Goal: Task Accomplishment & Management: Complete application form

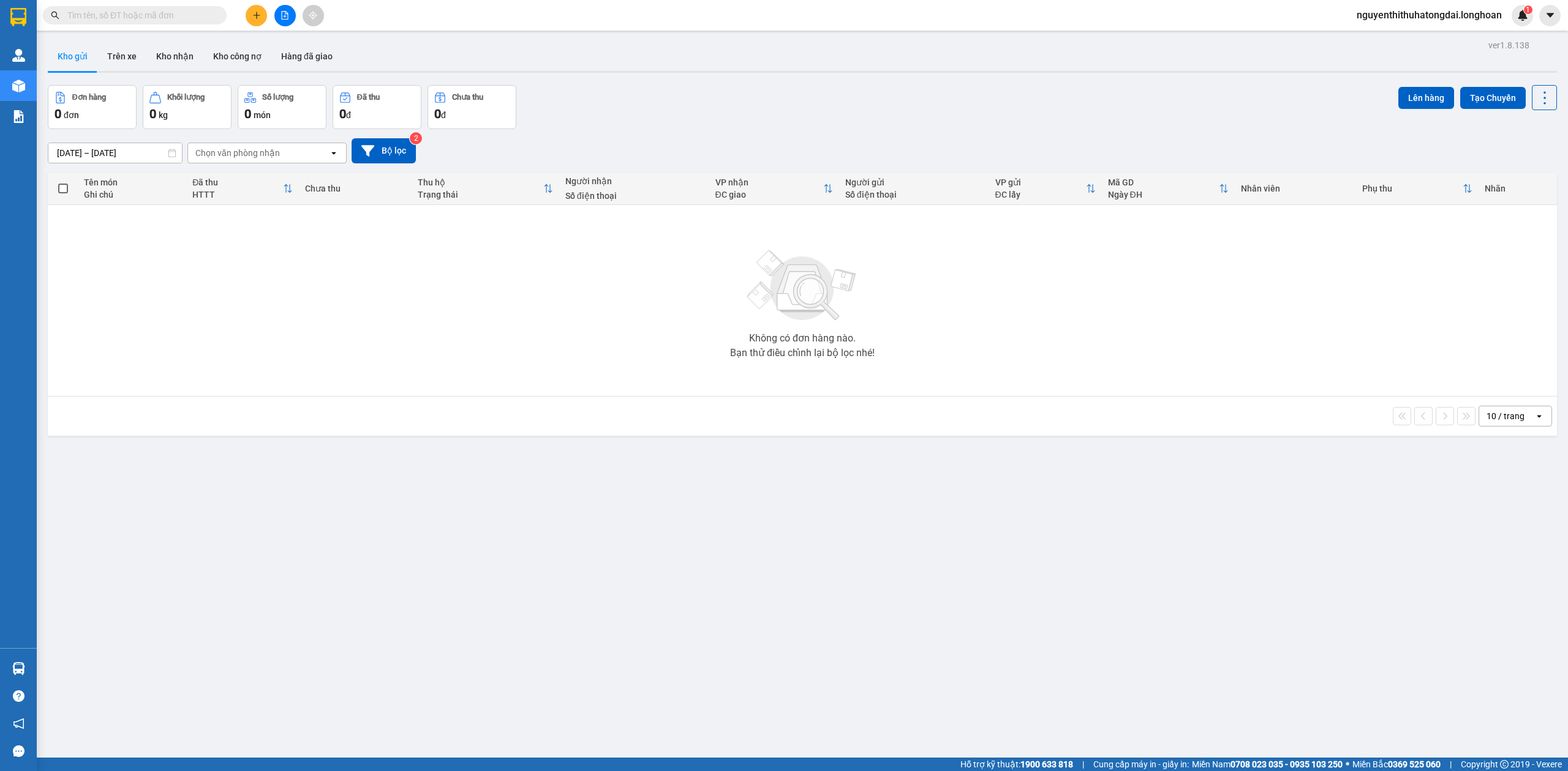
click at [174, 15] on input "text" at bounding box center [140, 15] width 145 height 13
click at [143, 8] on input "text" at bounding box center [140, 15] width 145 height 13
paste input "0982870339"
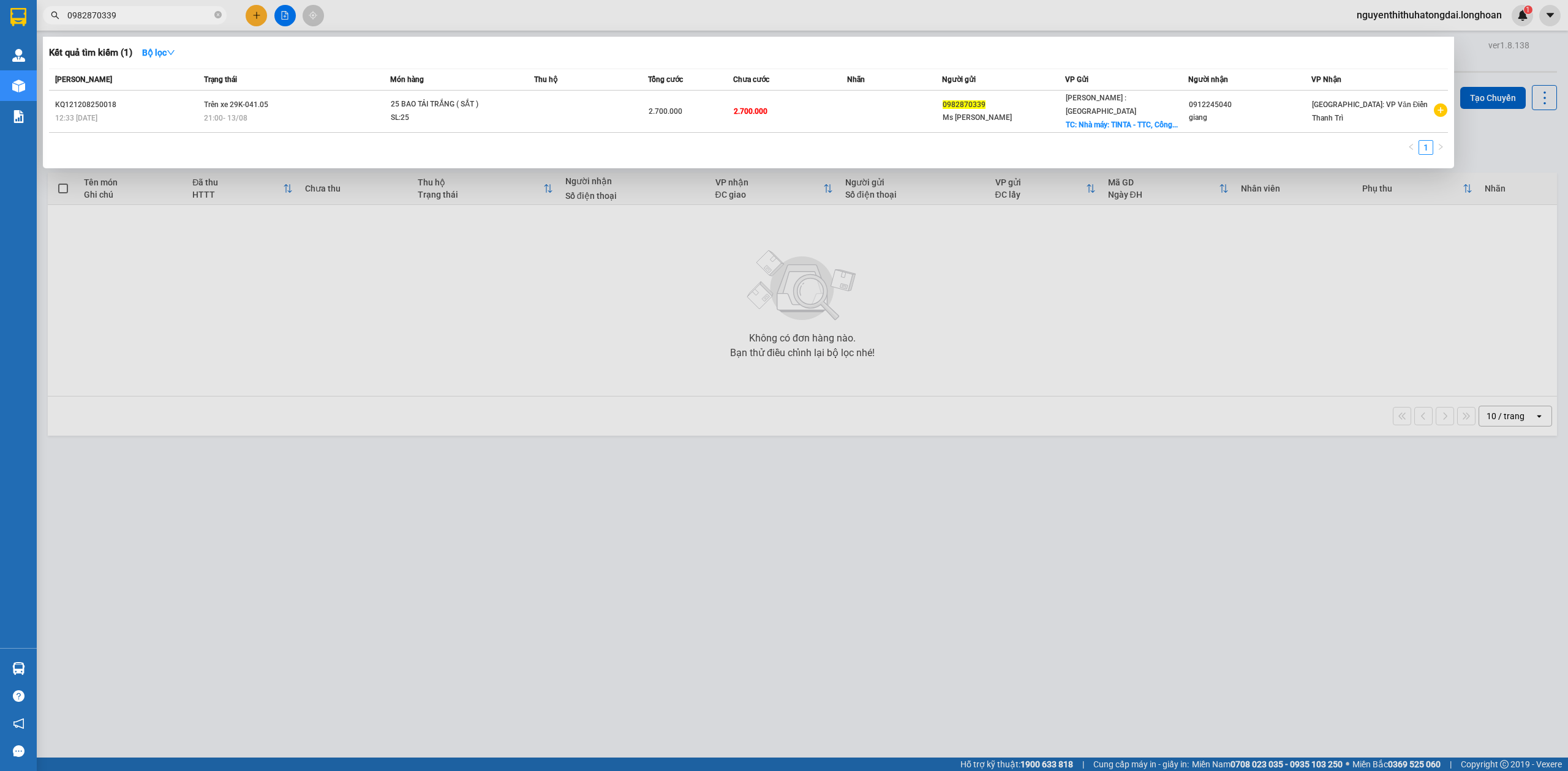
type input "0982870339"
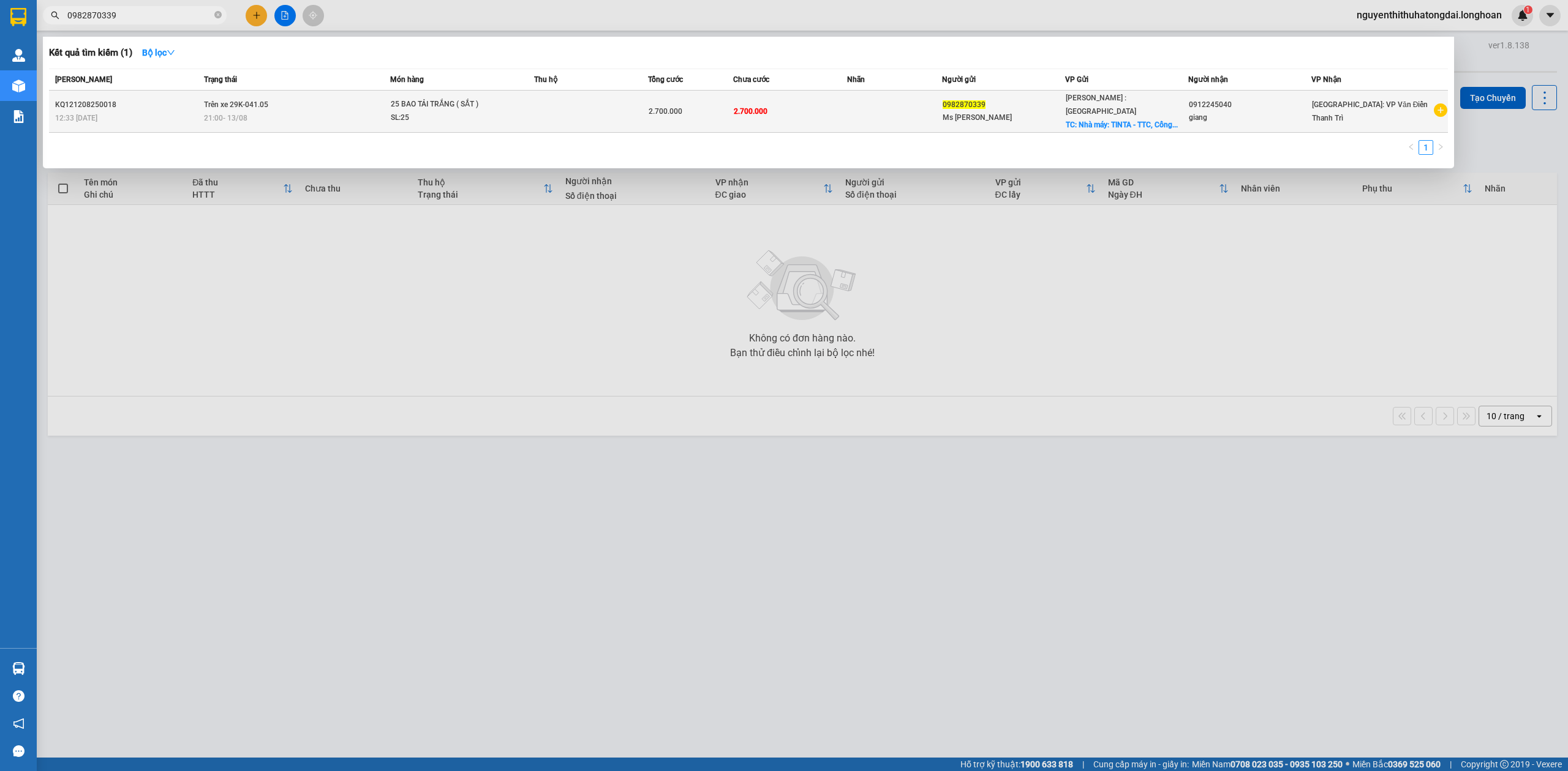
click at [458, 111] on div "SL: 25" at bounding box center [436, 118] width 92 height 13
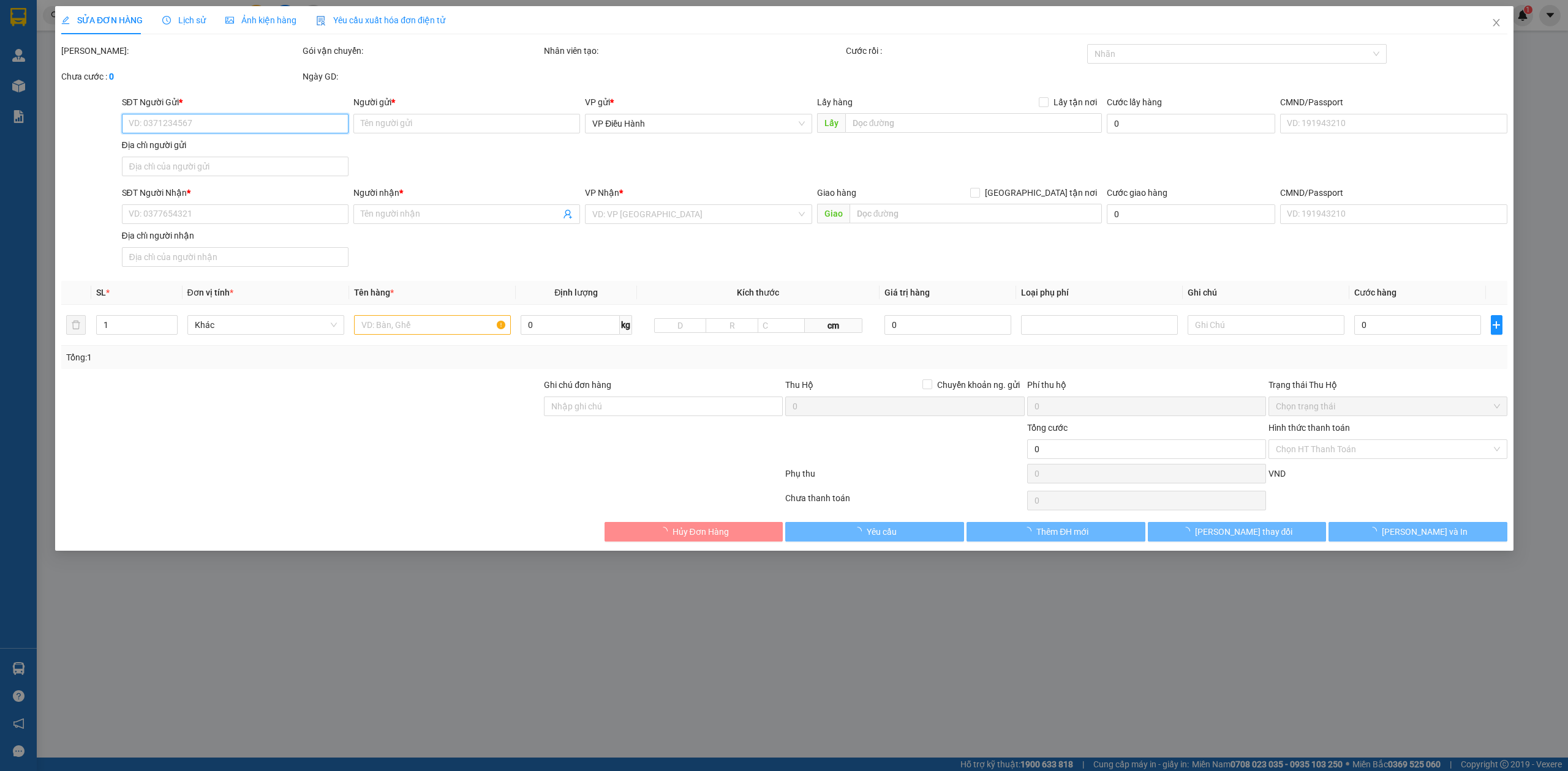
type input "0982870339"
type input "Ms Dung"
checkbox input "true"
type input "Nhà máy: TINTA - TTC, Cổng số 4, Lô 3 đường số 10, KCN Sóng Thần 1, Dĩ An, Bình…"
type input "0912245040"
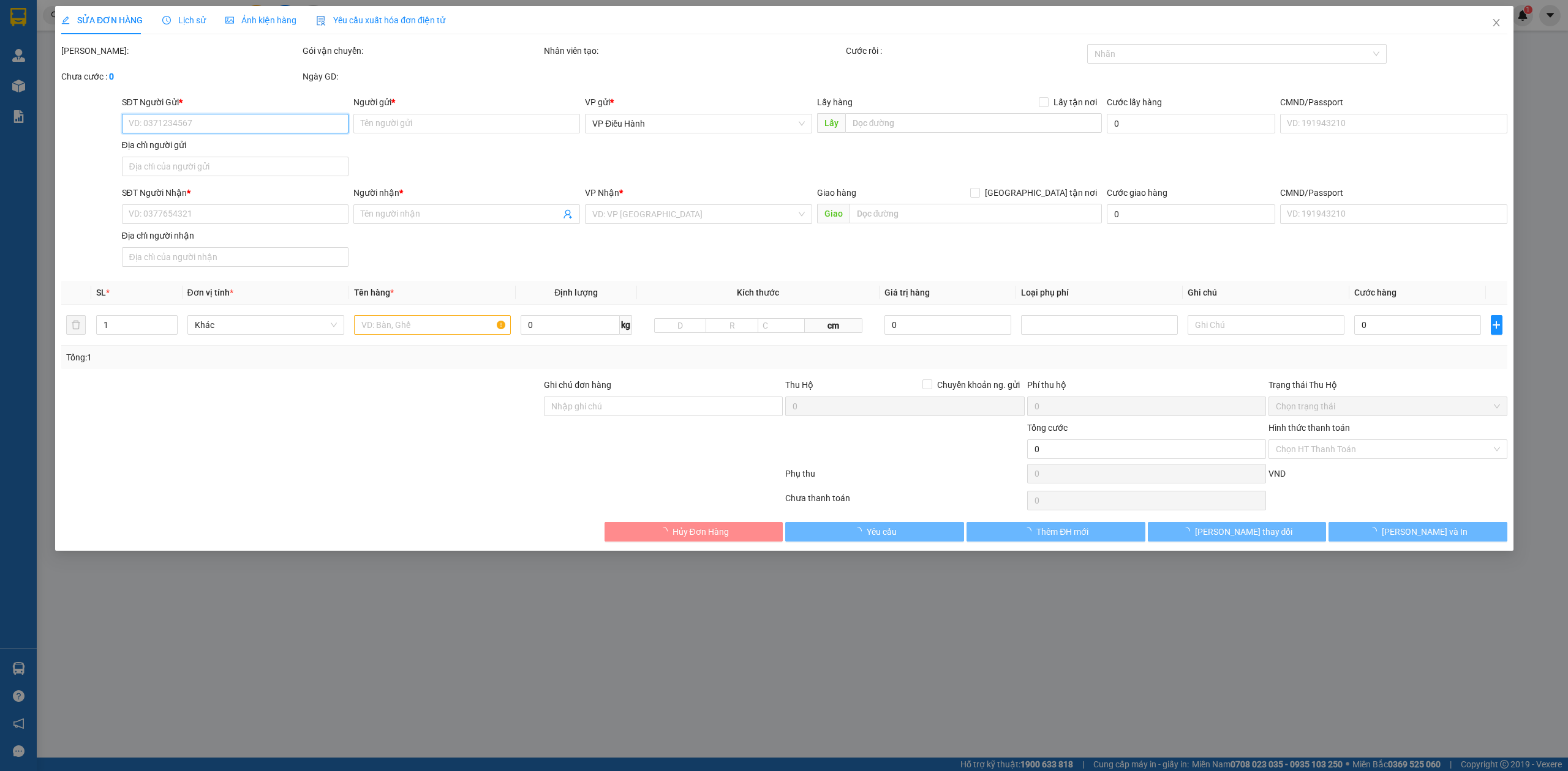
type input "giang"
type input "2.700.000"
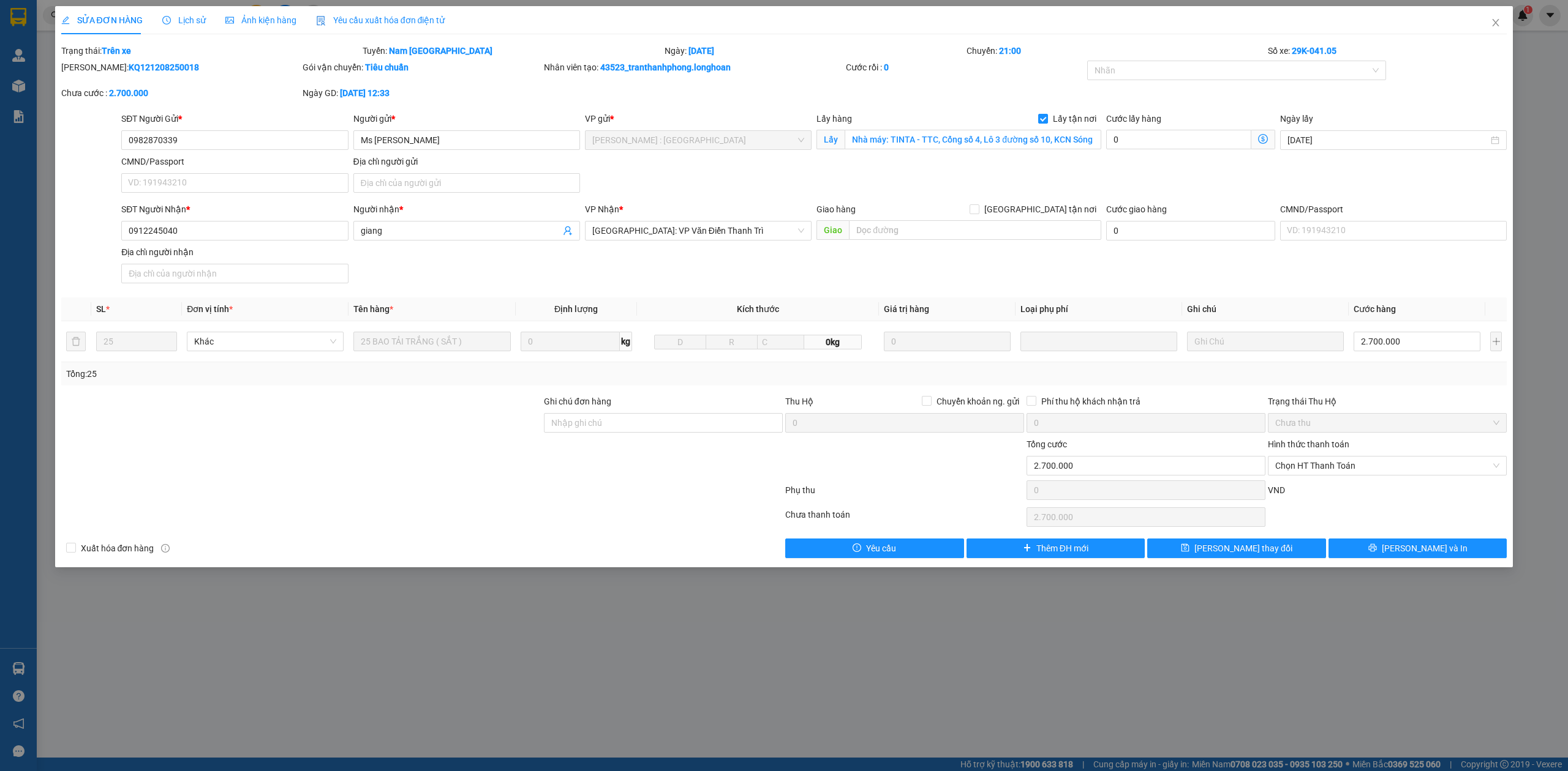
click at [188, 19] on span "Lịch sử" at bounding box center [184, 20] width 44 height 10
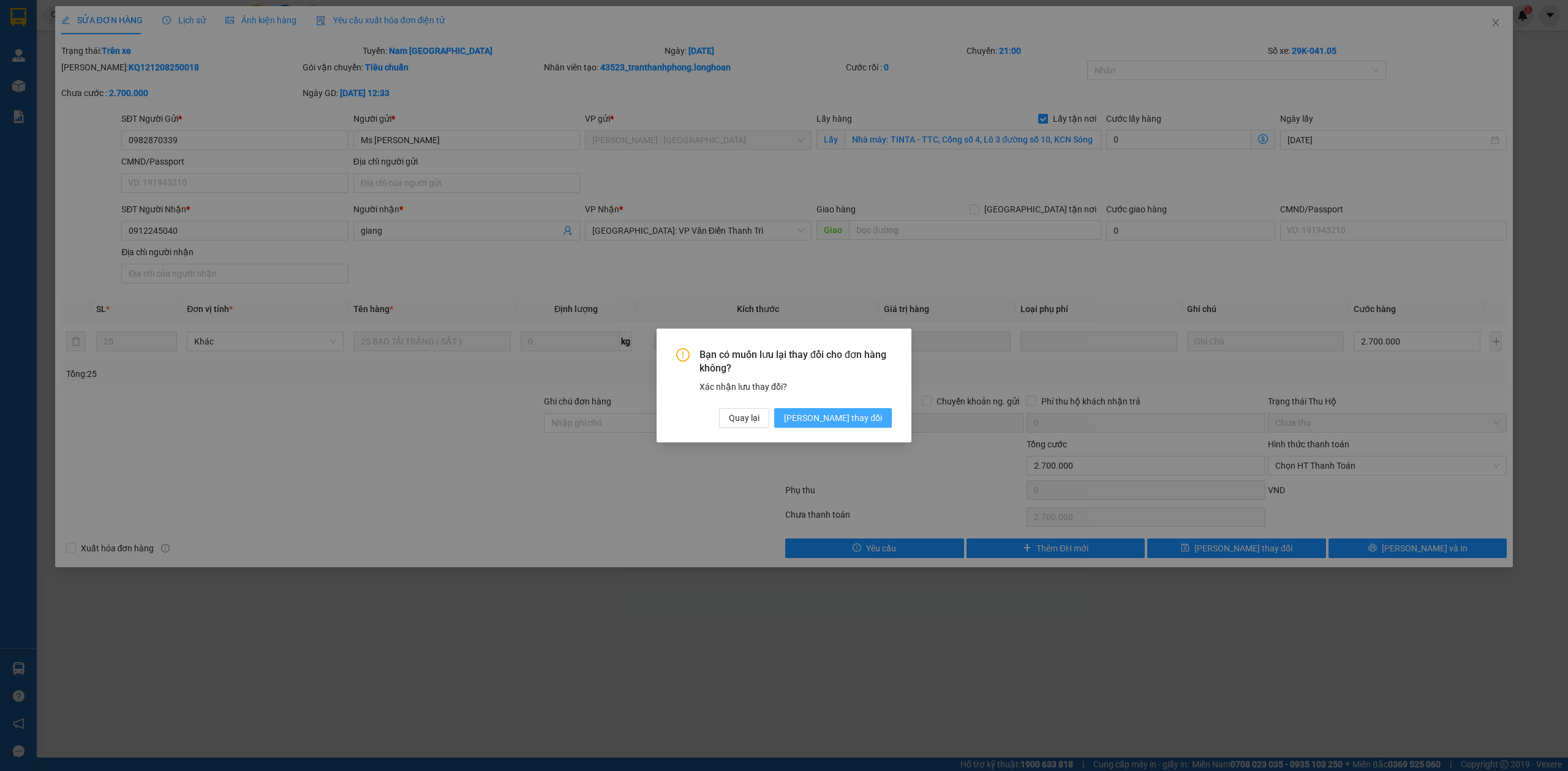
click at [875, 426] on button "Lưu thay đổi" at bounding box center [833, 417] width 118 height 19
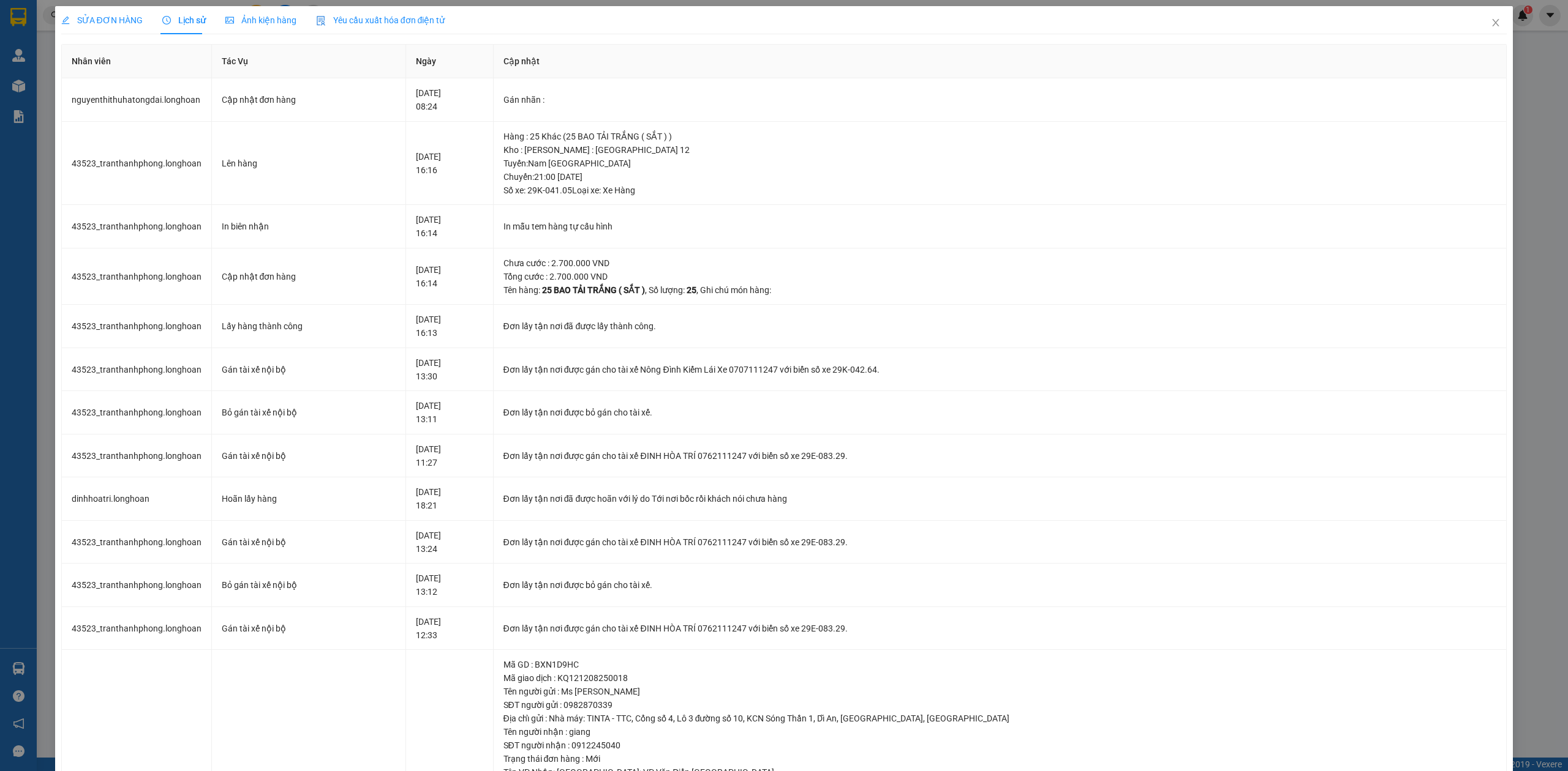
click at [119, 15] on span "SỬA ĐƠN HÀNG" at bounding box center [102, 20] width 82 height 10
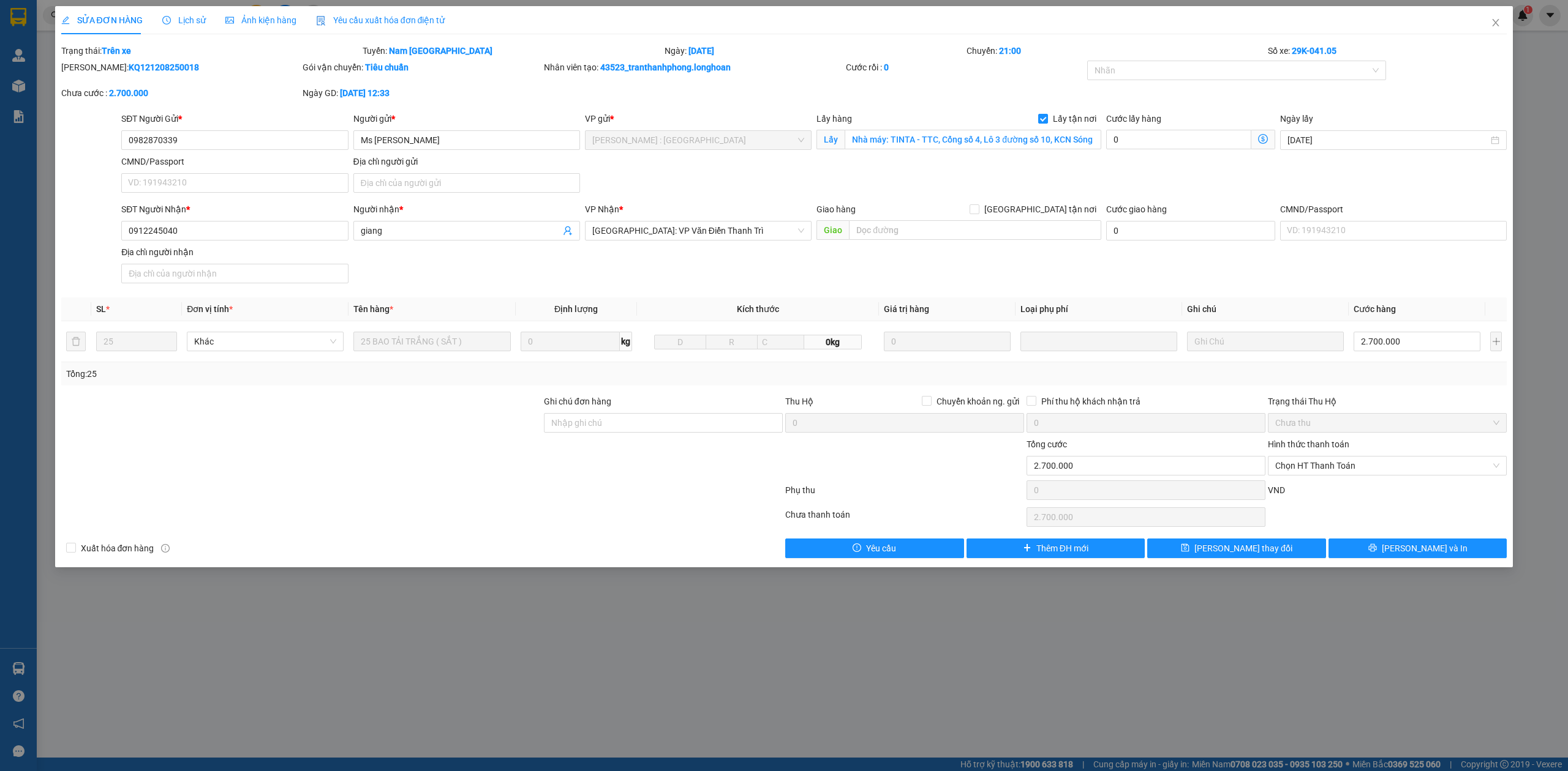
click at [169, 27] on div "Lịch sử" at bounding box center [184, 19] width 44 height 28
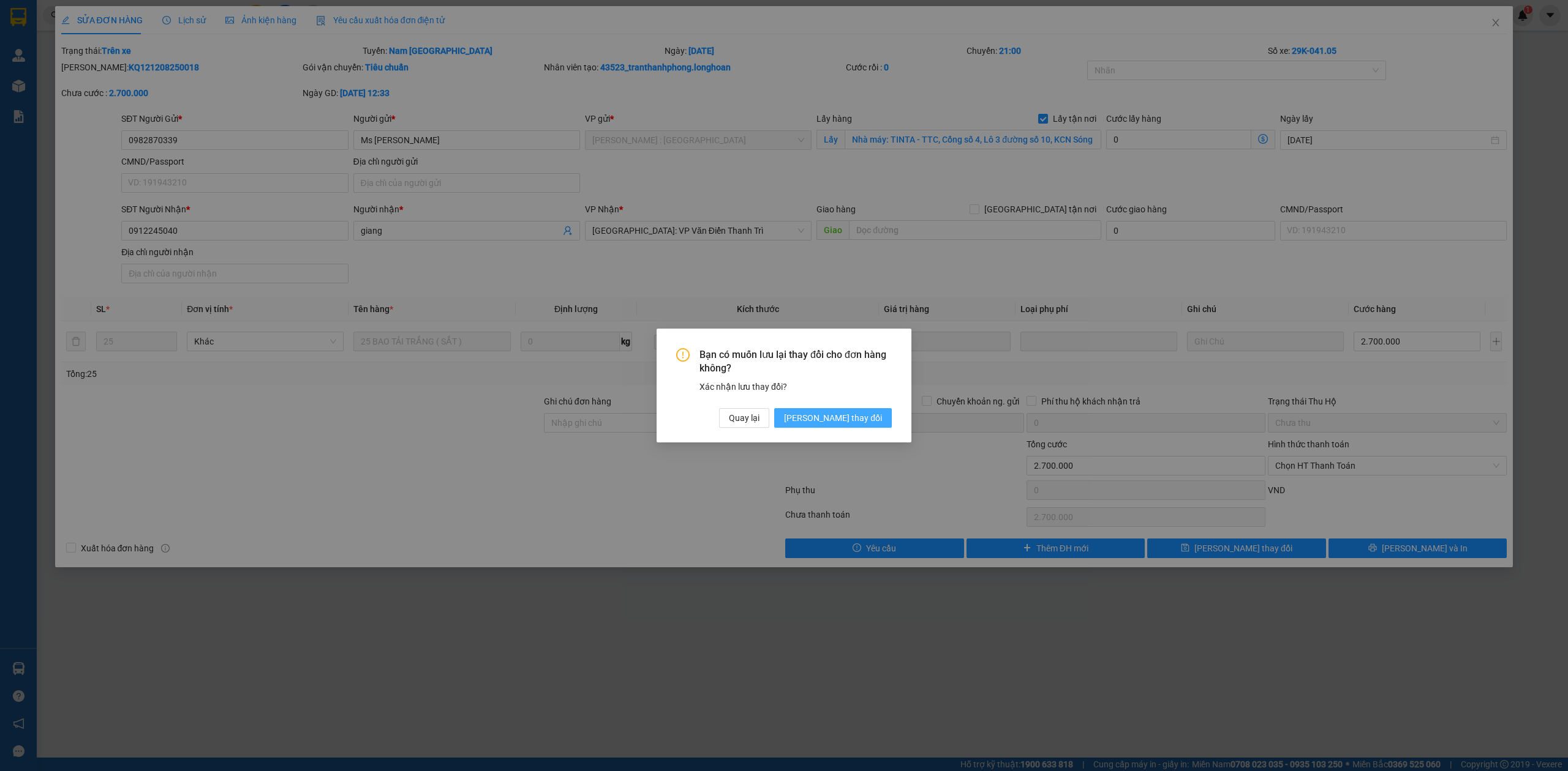
click at [840, 412] on span "Lưu thay đổi" at bounding box center [833, 418] width 98 height 13
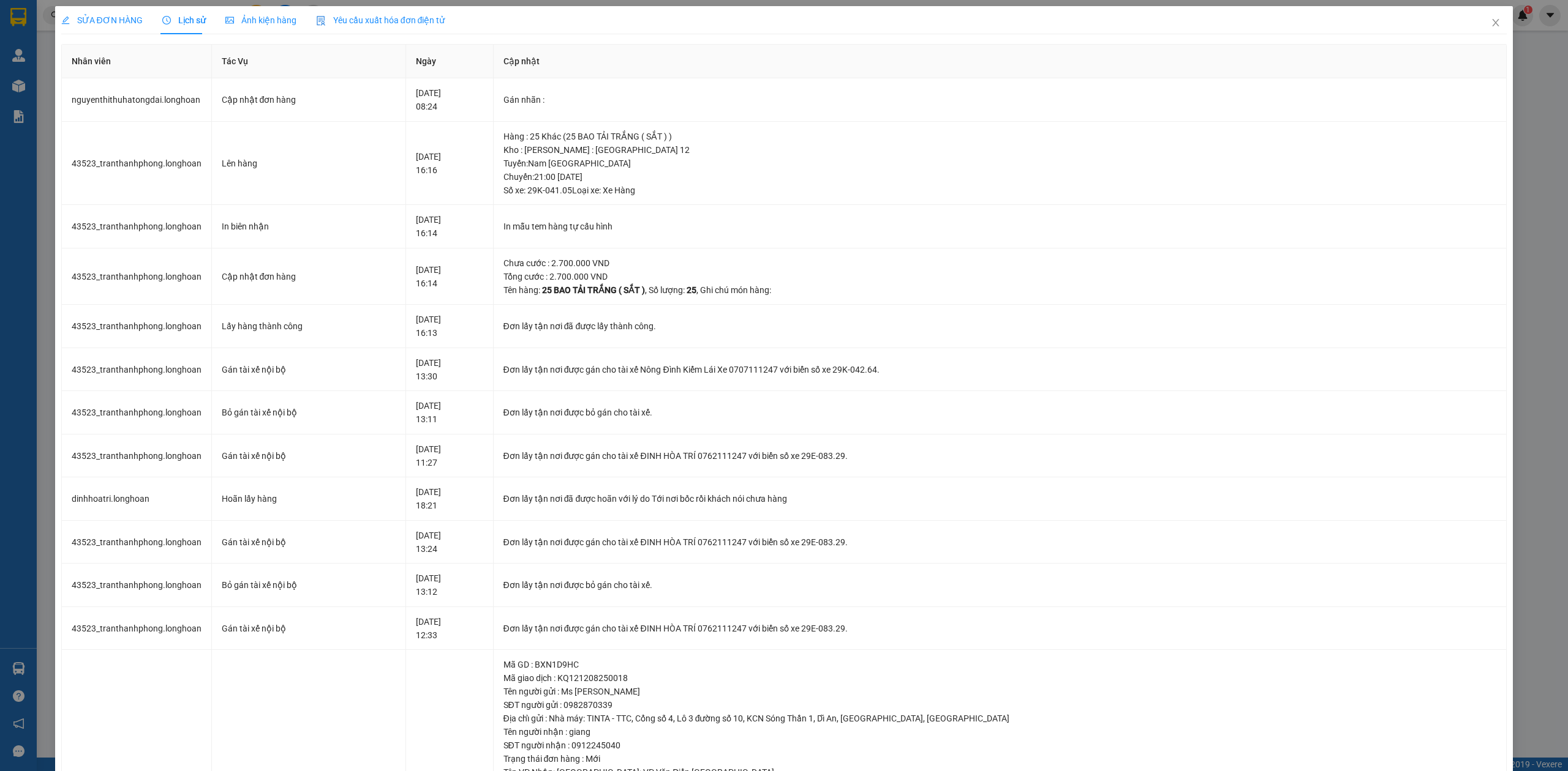
click at [123, 20] on span "SỬA ĐƠN HÀNG" at bounding box center [102, 20] width 82 height 10
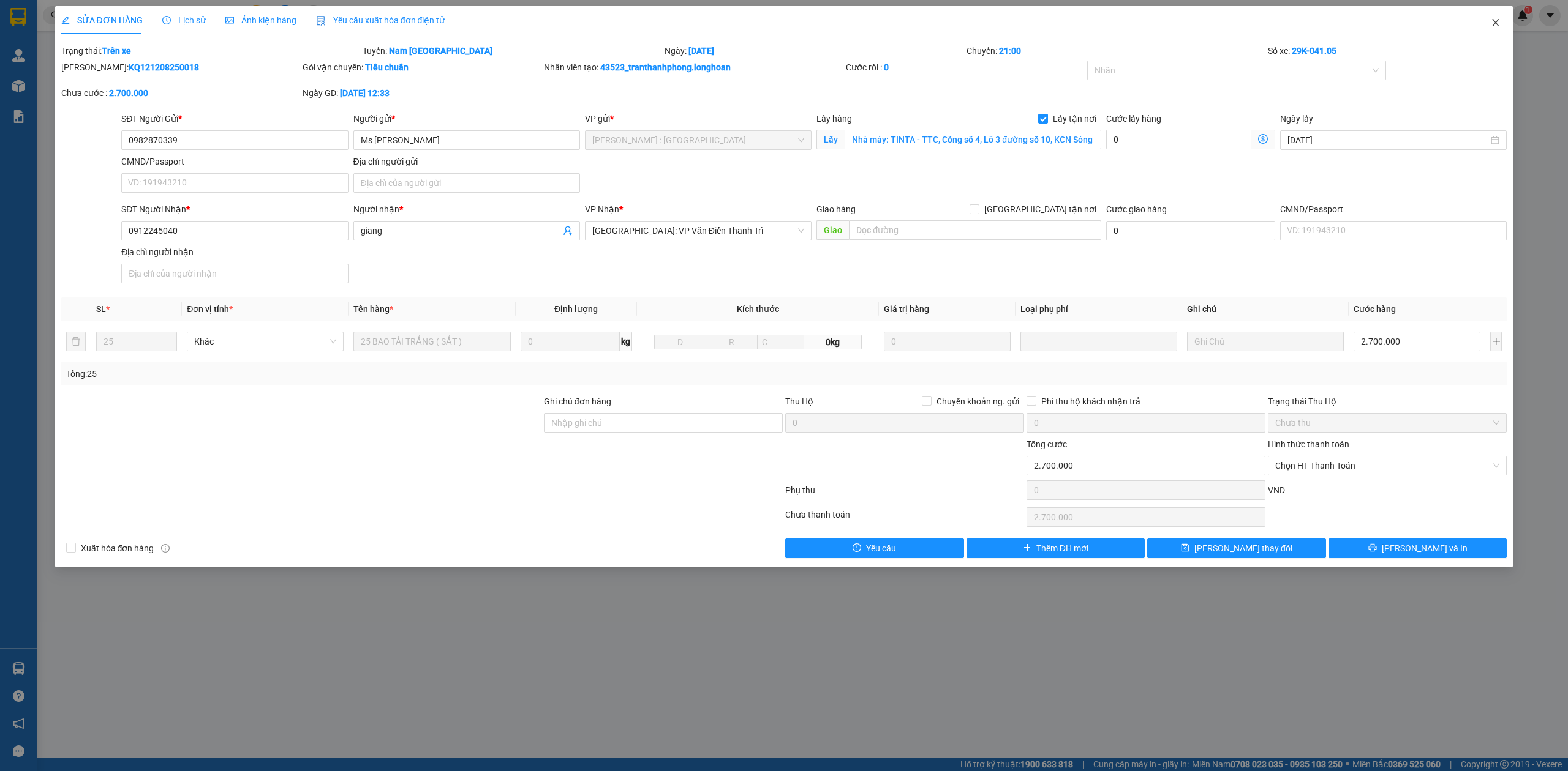
click at [1498, 28] on icon "close" at bounding box center [1496, 23] width 10 height 10
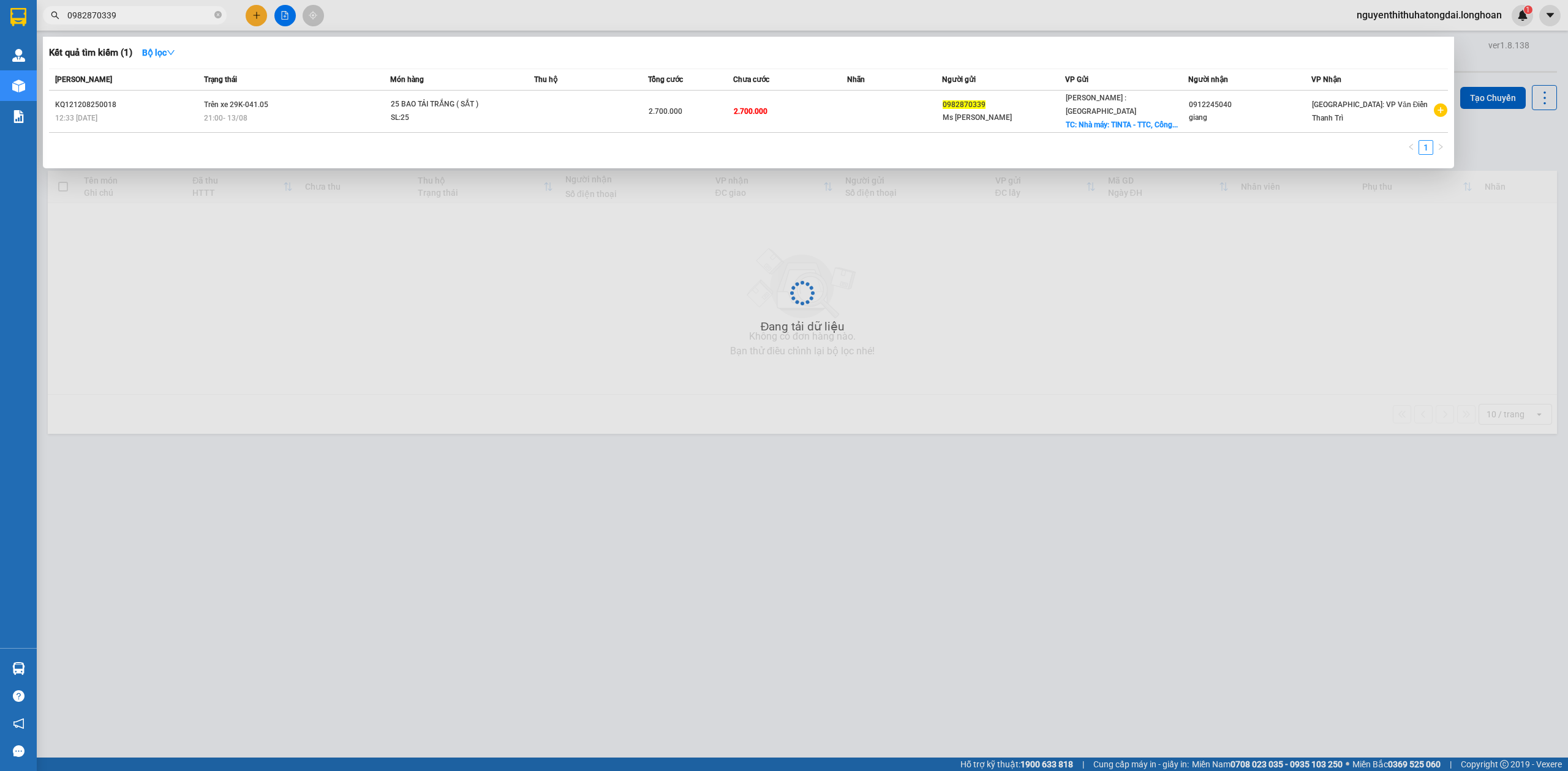
click at [182, 20] on input "0982870339" at bounding box center [140, 15] width 145 height 13
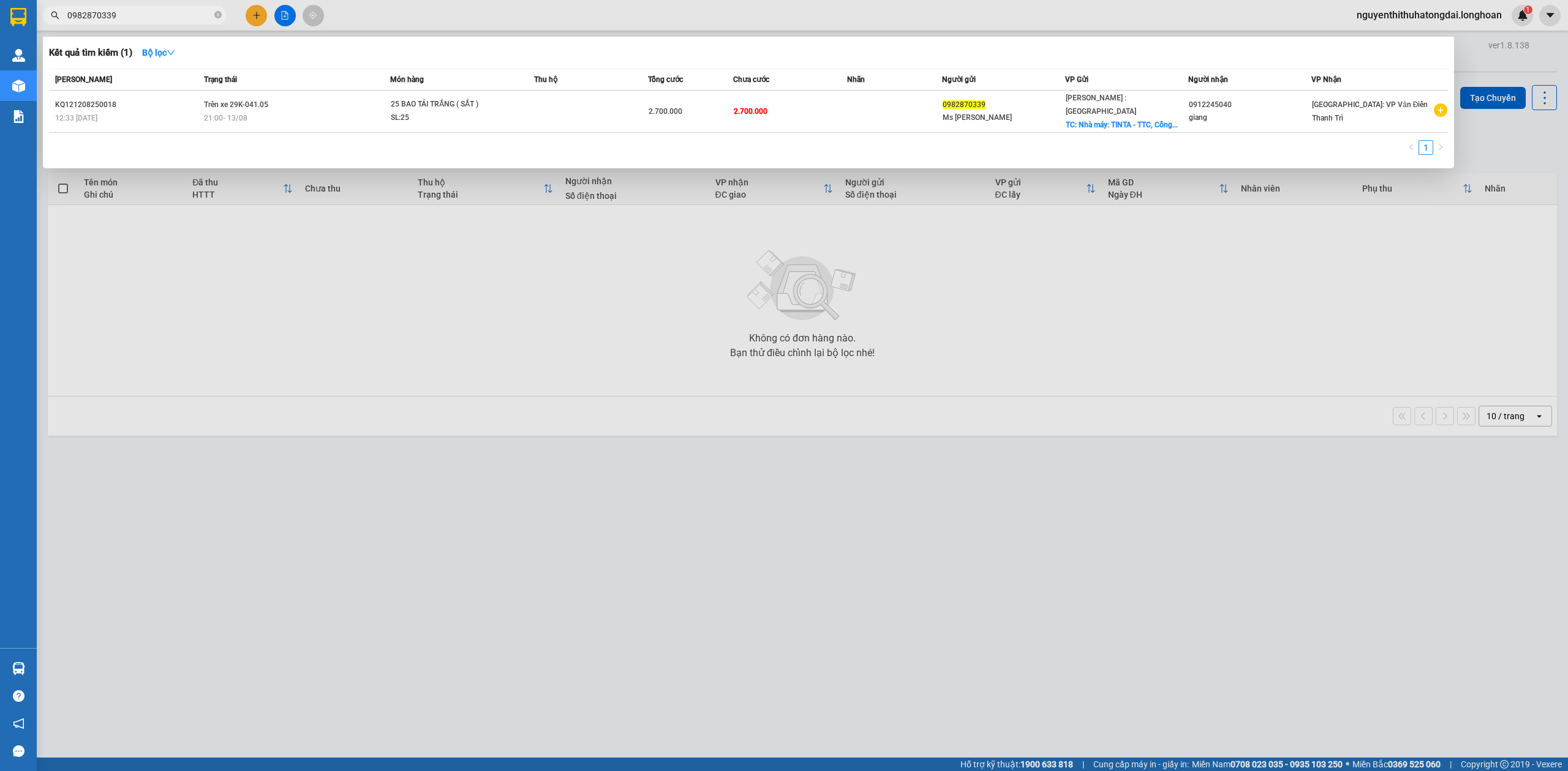
click at [184, 20] on input "0982870339" at bounding box center [140, 15] width 145 height 13
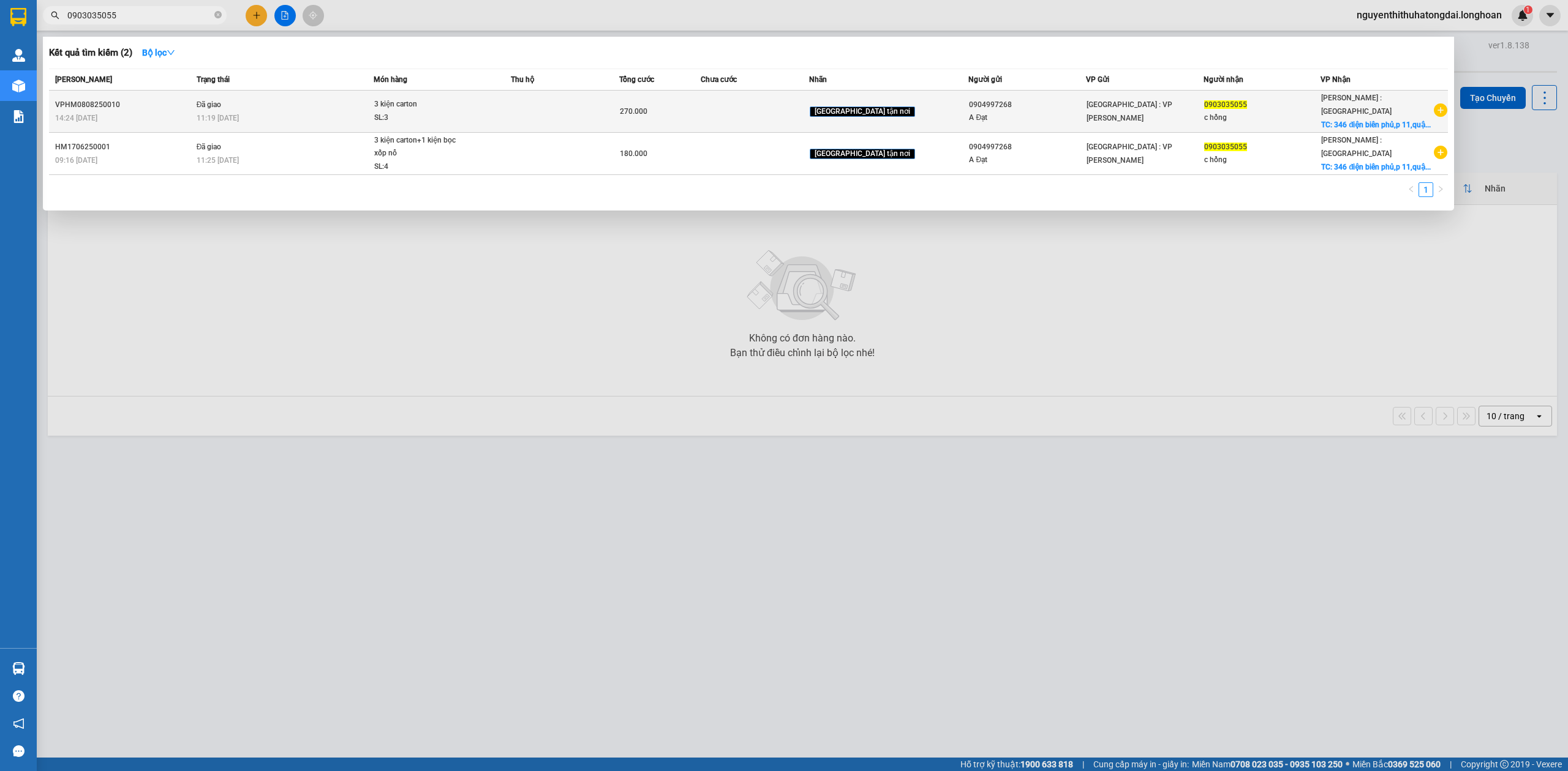
type input "0903035055"
click at [648, 108] on span "270.000" at bounding box center [633, 111] width 28 height 8
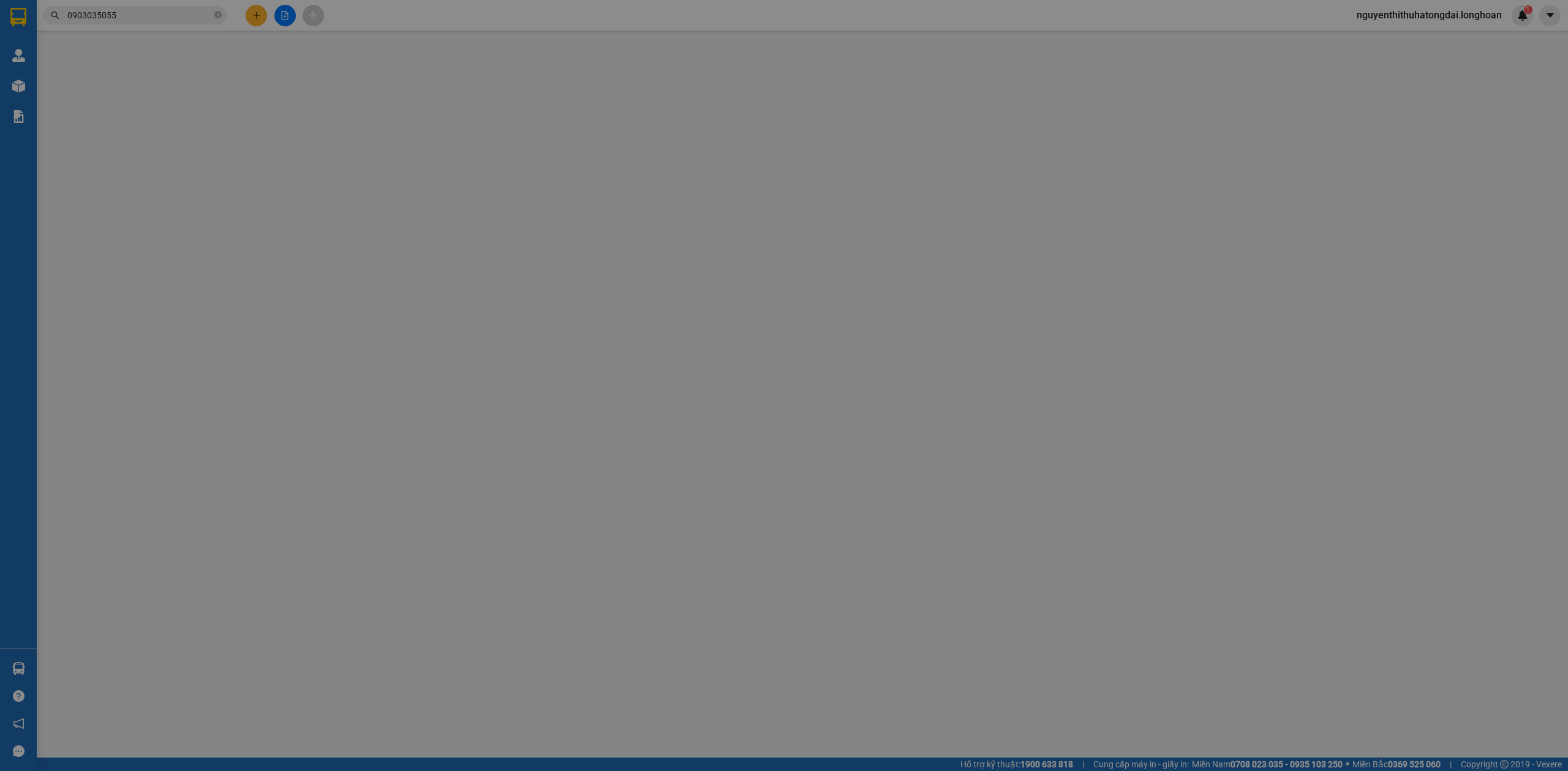
type input "0904997268"
type input "A Đạt"
type input "0903035055"
type input "c hồng"
checkbox input "true"
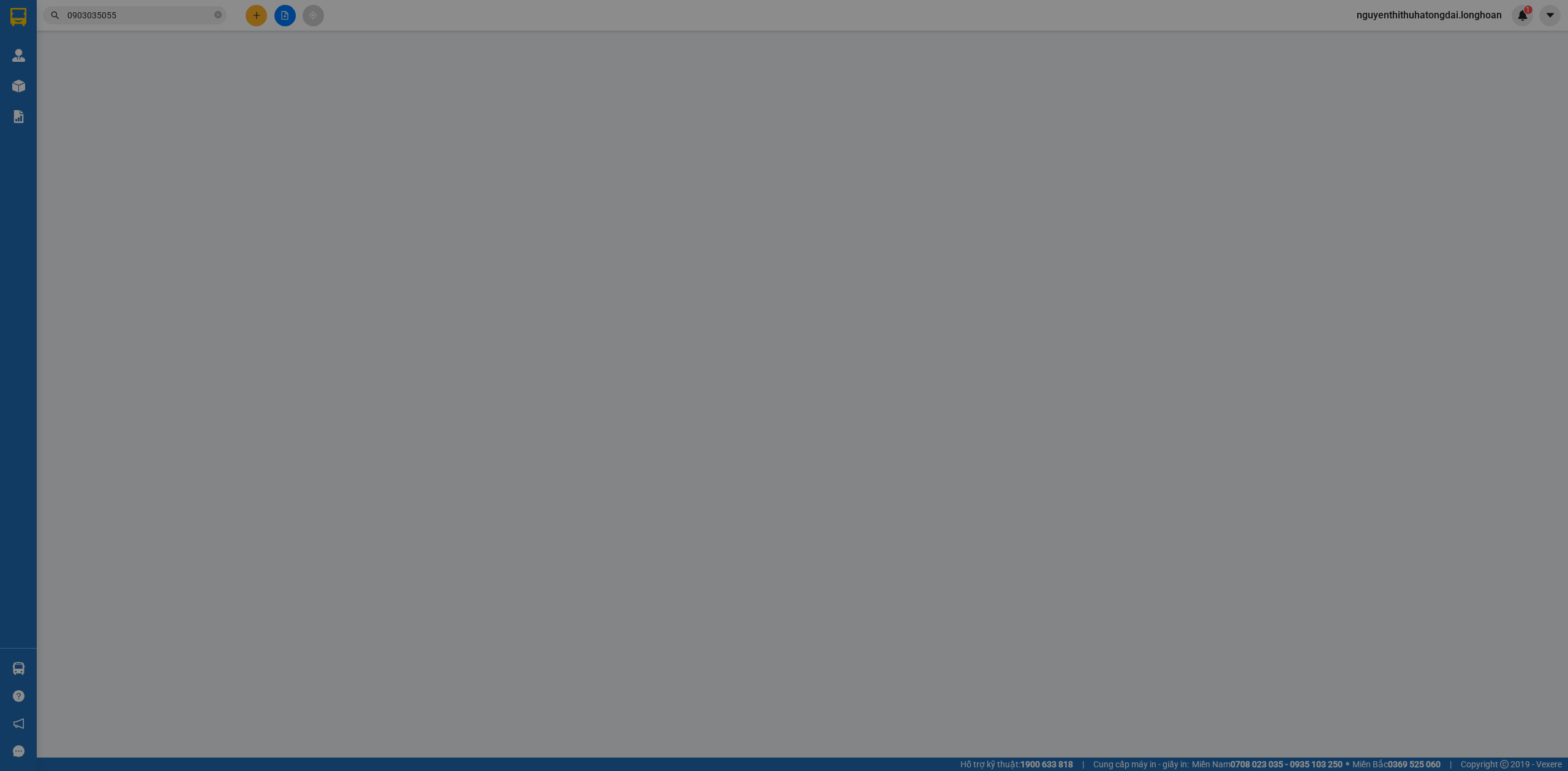
type input "346 điện biên phủ,p 11,quận 10,hcm"
type input "270.000"
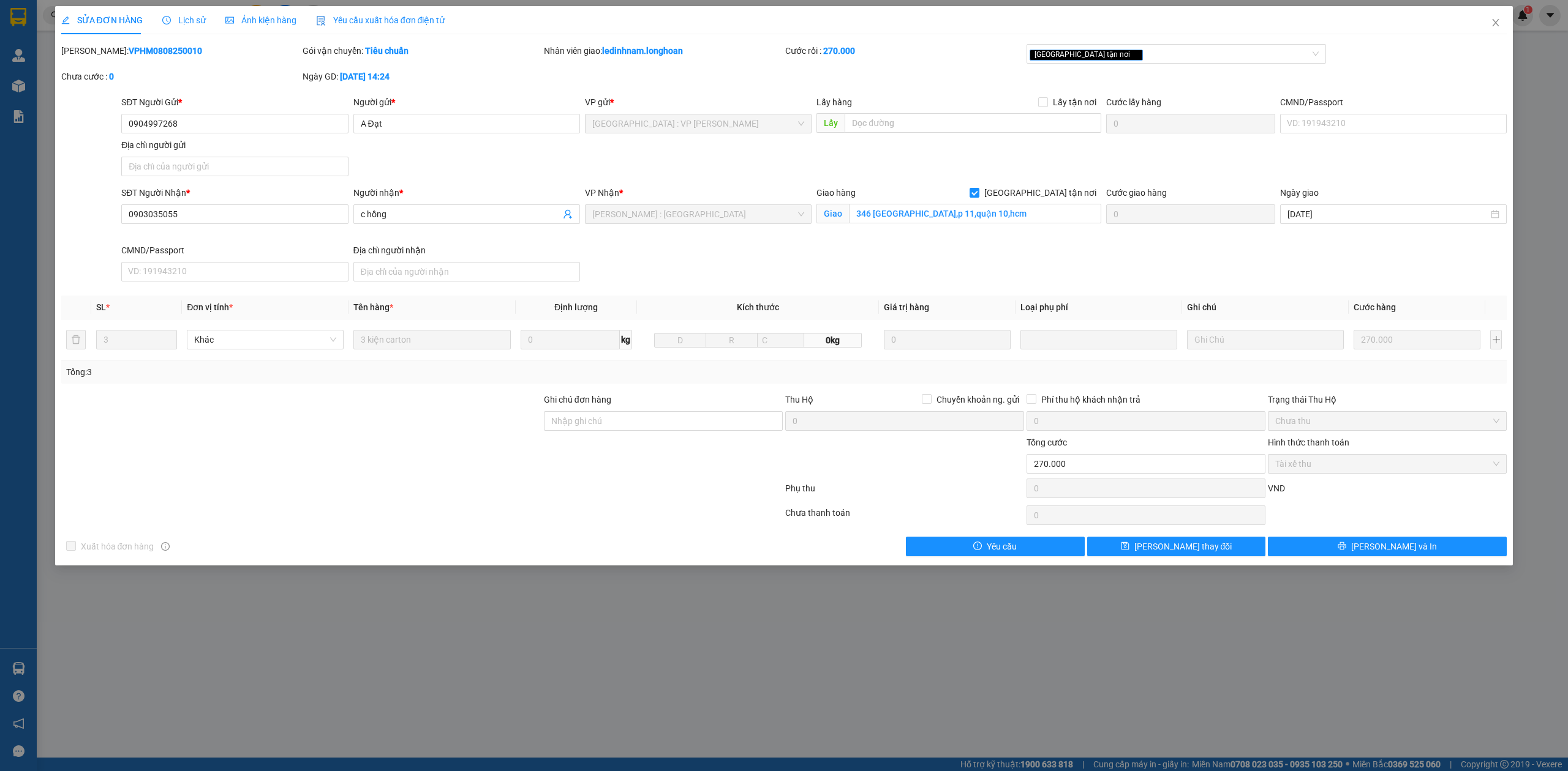
click at [172, 16] on span "Lịch sử" at bounding box center [184, 20] width 44 height 10
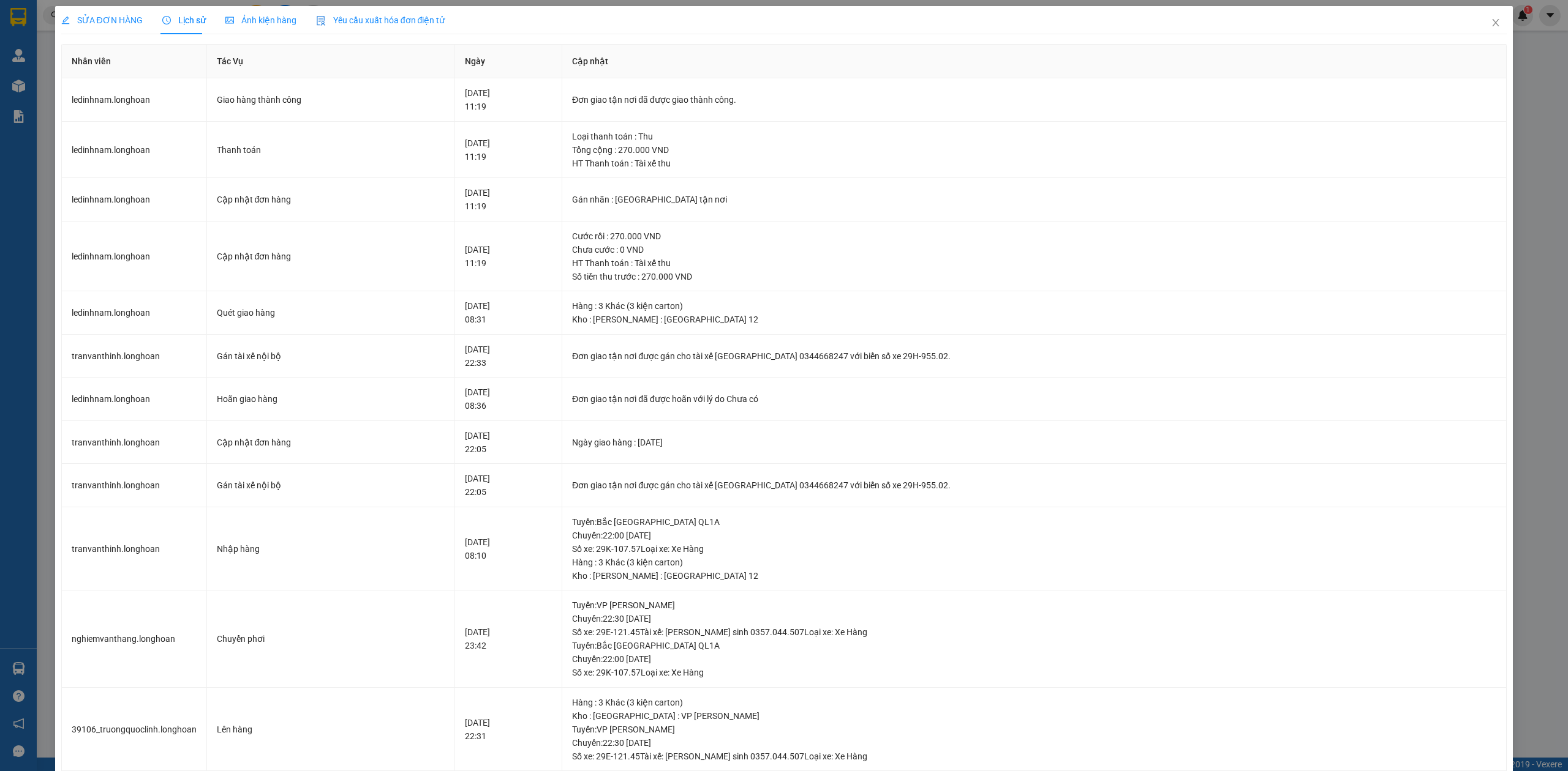
click at [105, 19] on span "SỬA ĐƠN HÀNG" at bounding box center [102, 20] width 82 height 10
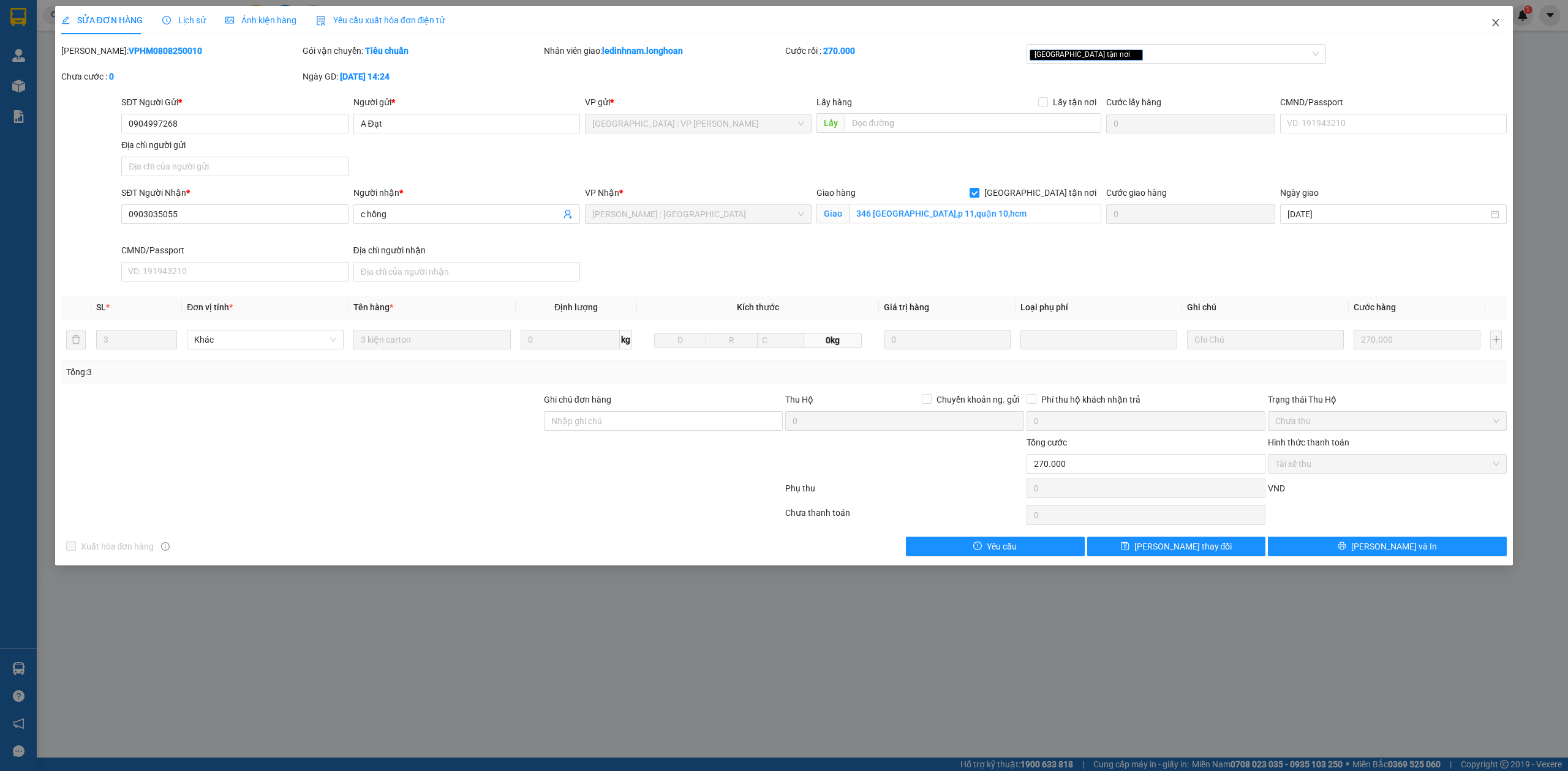
click at [1490, 28] on span "Close" at bounding box center [1496, 23] width 35 height 35
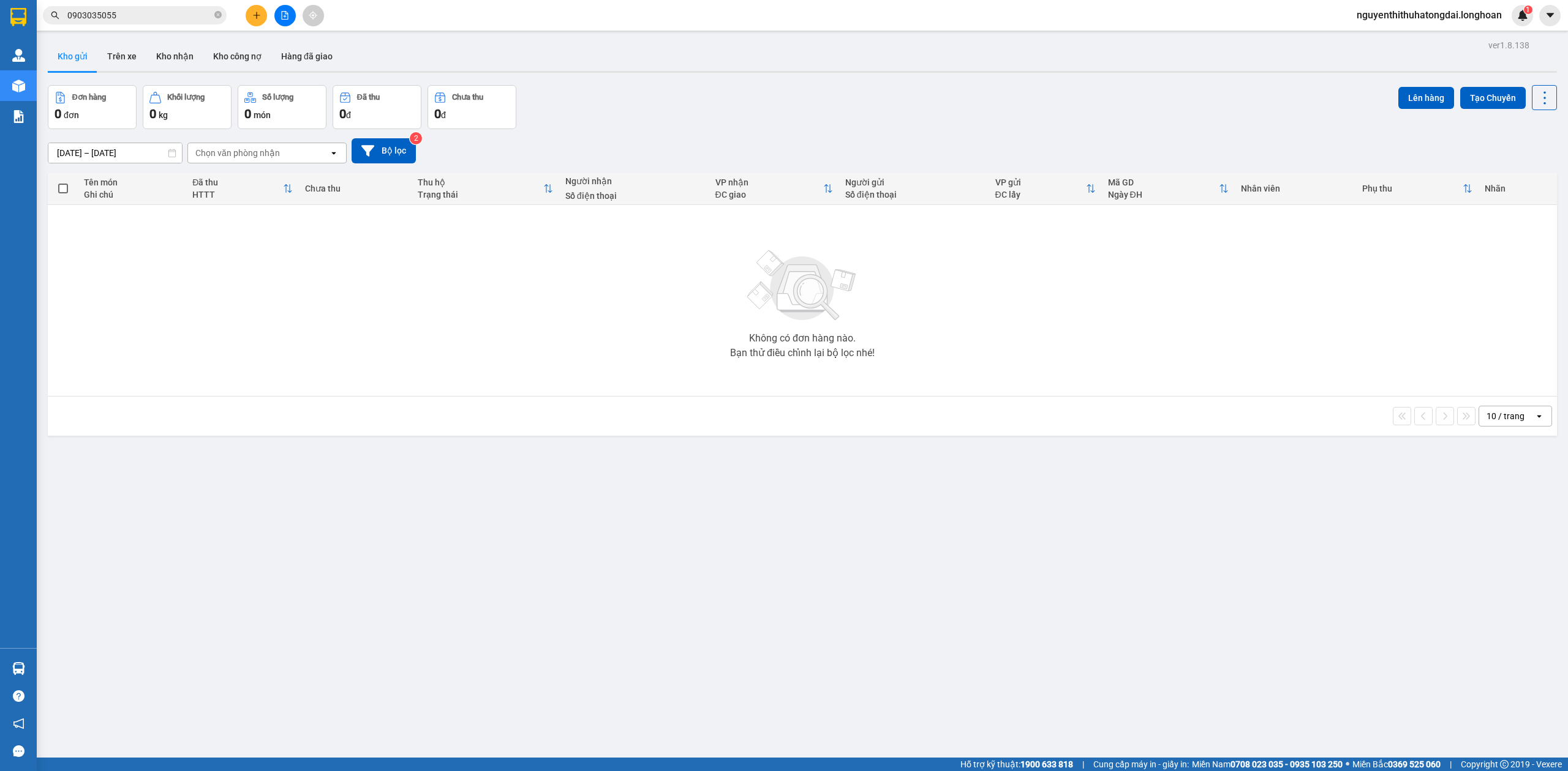
click at [132, 22] on span "0903035055" at bounding box center [135, 15] width 184 height 19
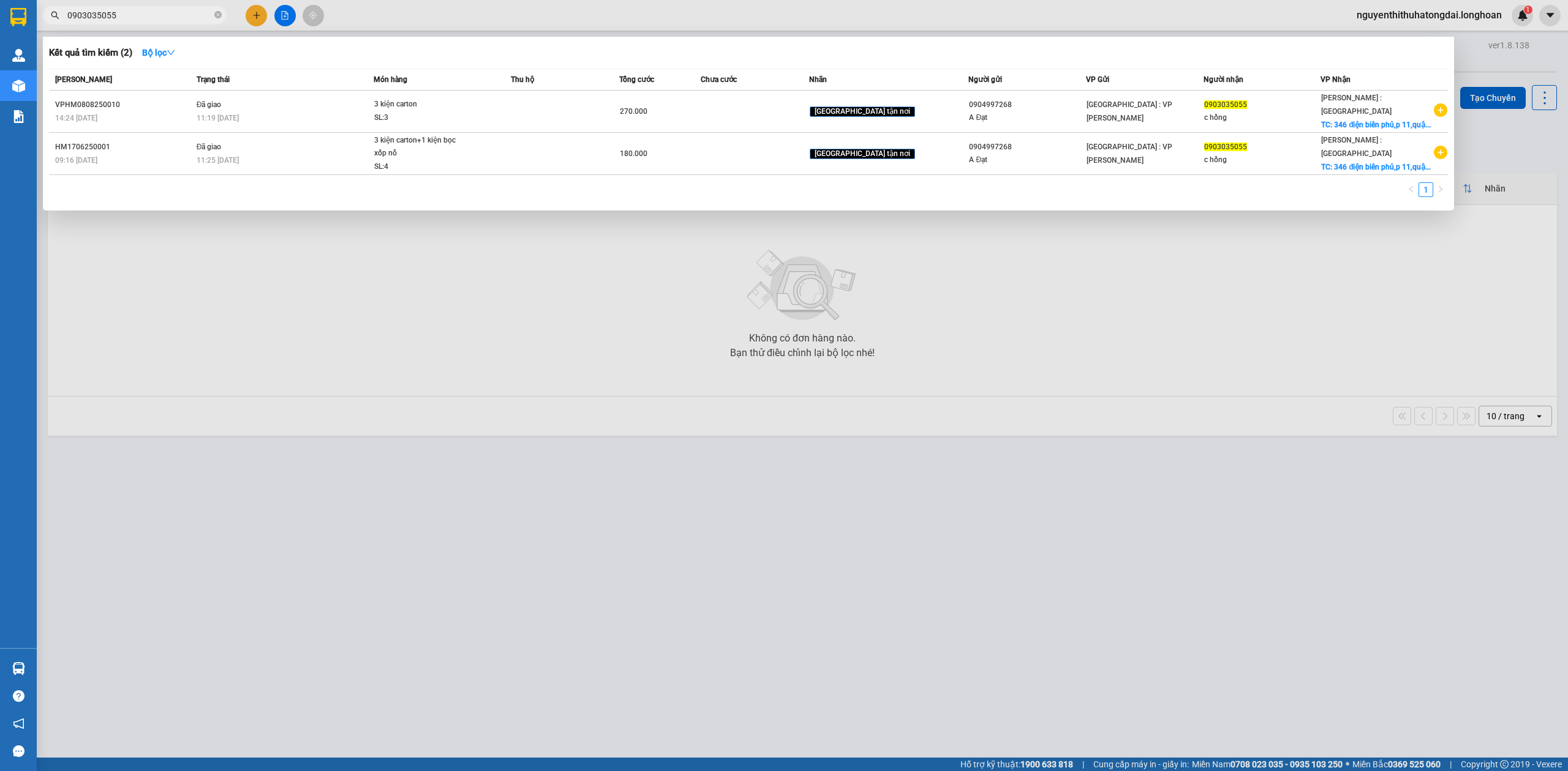
click at [131, 21] on input "0903035055" at bounding box center [140, 15] width 145 height 13
paste input "5129569"
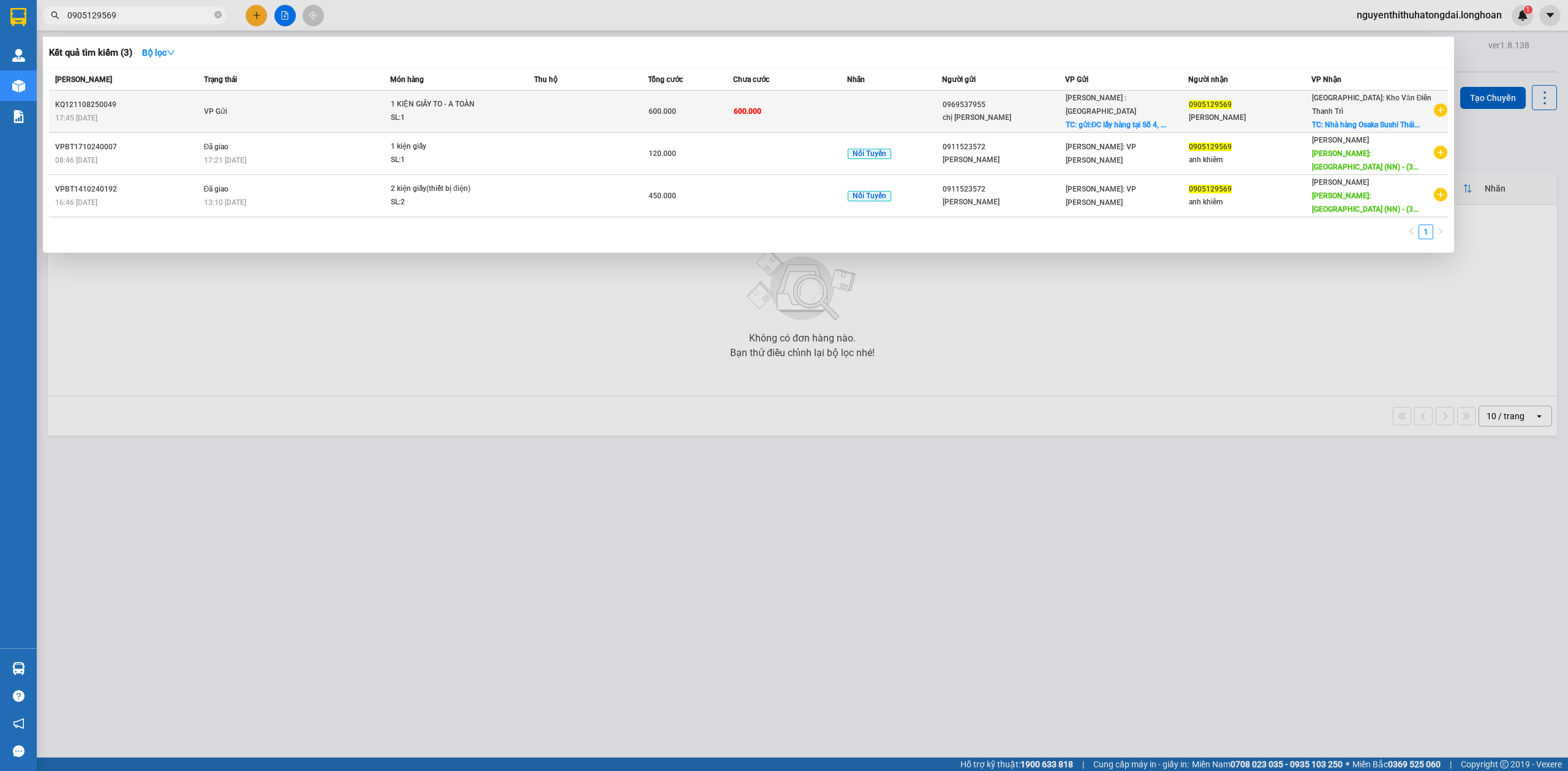
type input "0905129569"
click at [273, 108] on td "VP Gửi" at bounding box center [296, 112] width 189 height 42
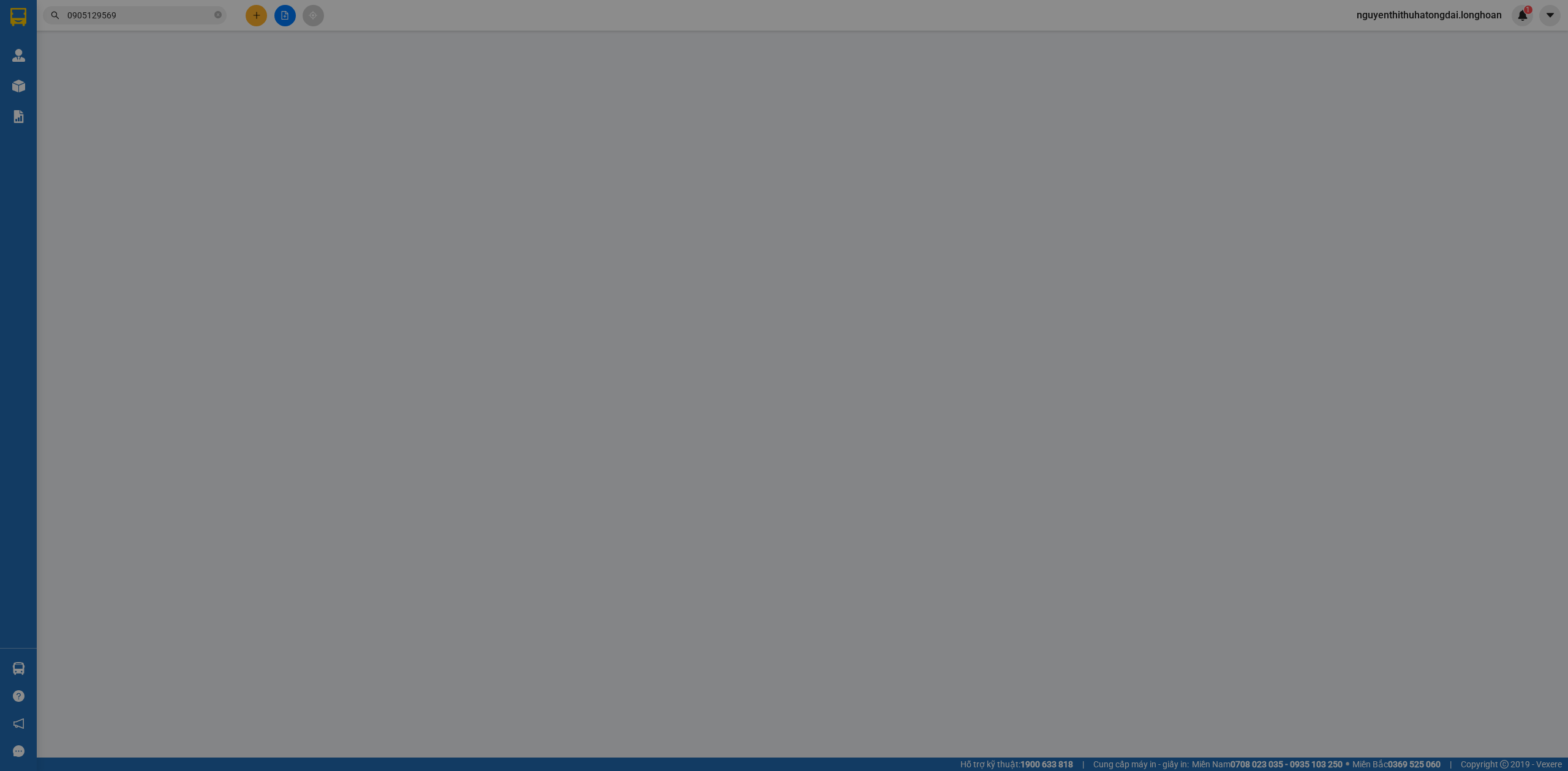
type input "0969537955"
type input "chị Yến"
checkbox input "true"
type input "gửi:ĐC lấy hàng tại Số 4, khu công nghiệp Nhơn trạch 3, Cụm 2, quận Nhơn Trạch,…"
type input "0905129569"
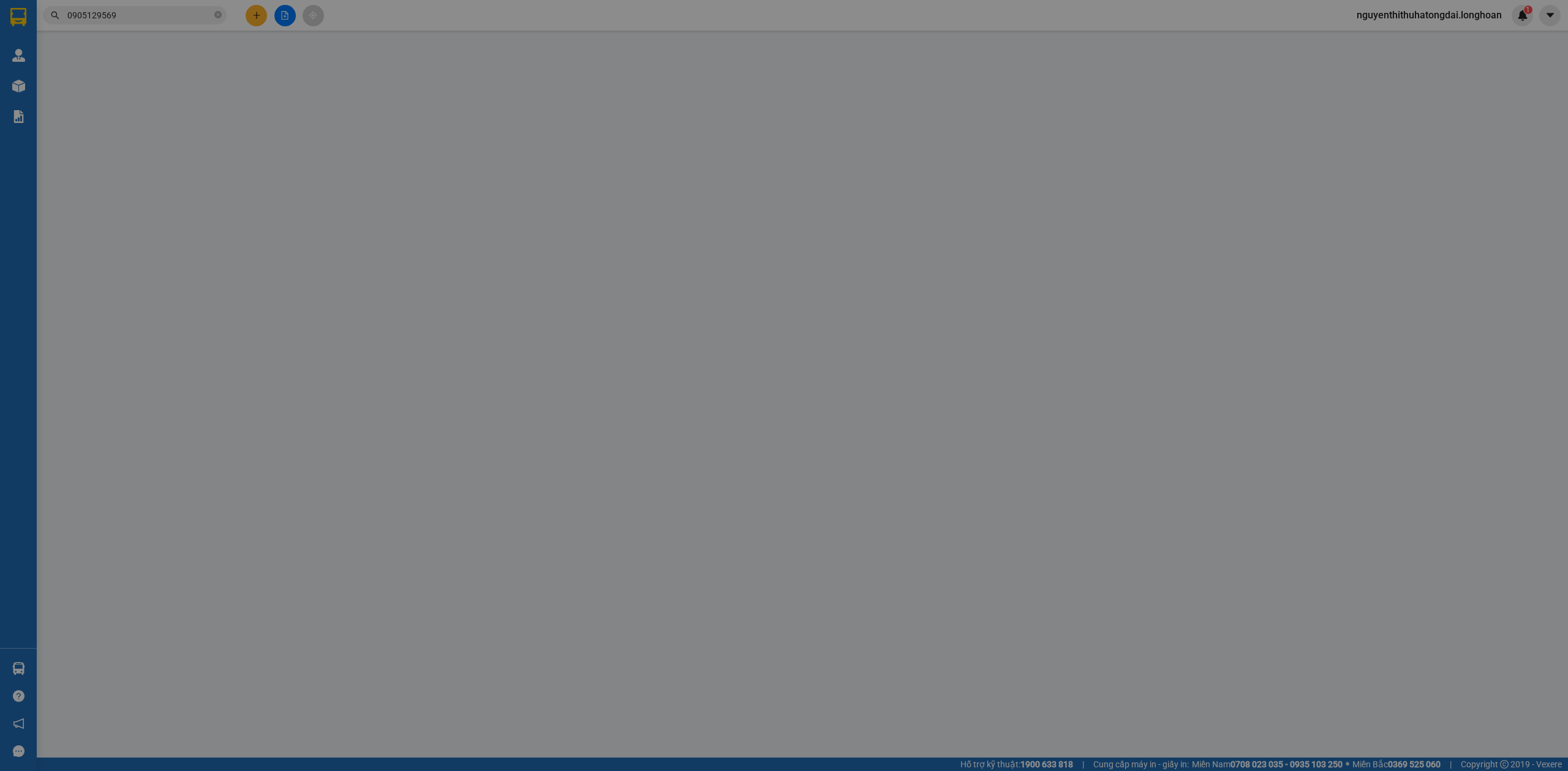
type input "Đỗ Xuân Khiêm"
checkbox input "true"
type input "Nhà hàng Osaka Sushi Thái Nguyên Tổ 8, Phường Phan Đình PhùngTp.Thái Nguyên"
type input "600.000"
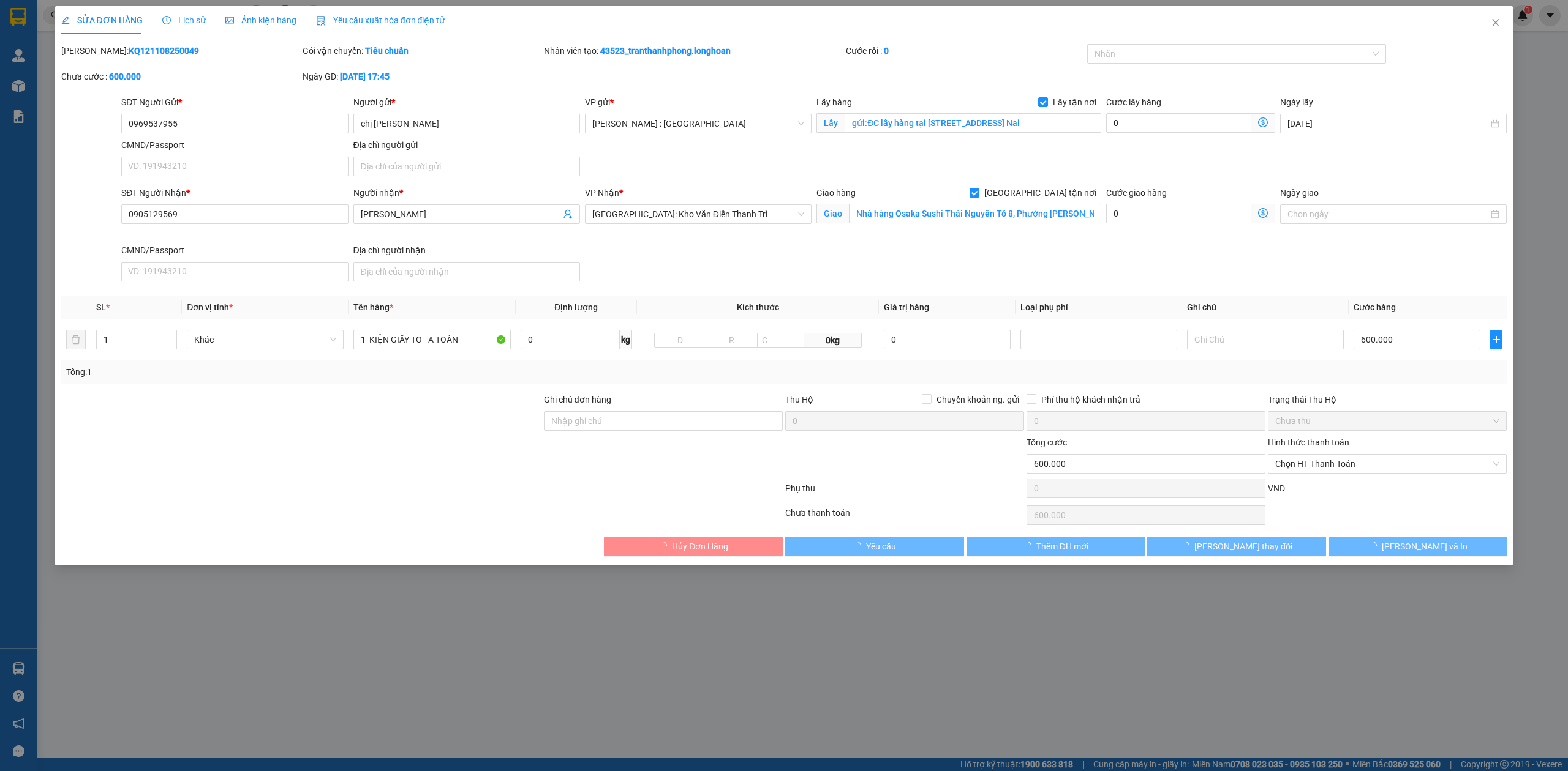
click at [184, 19] on span "Lịch sử" at bounding box center [184, 20] width 44 height 10
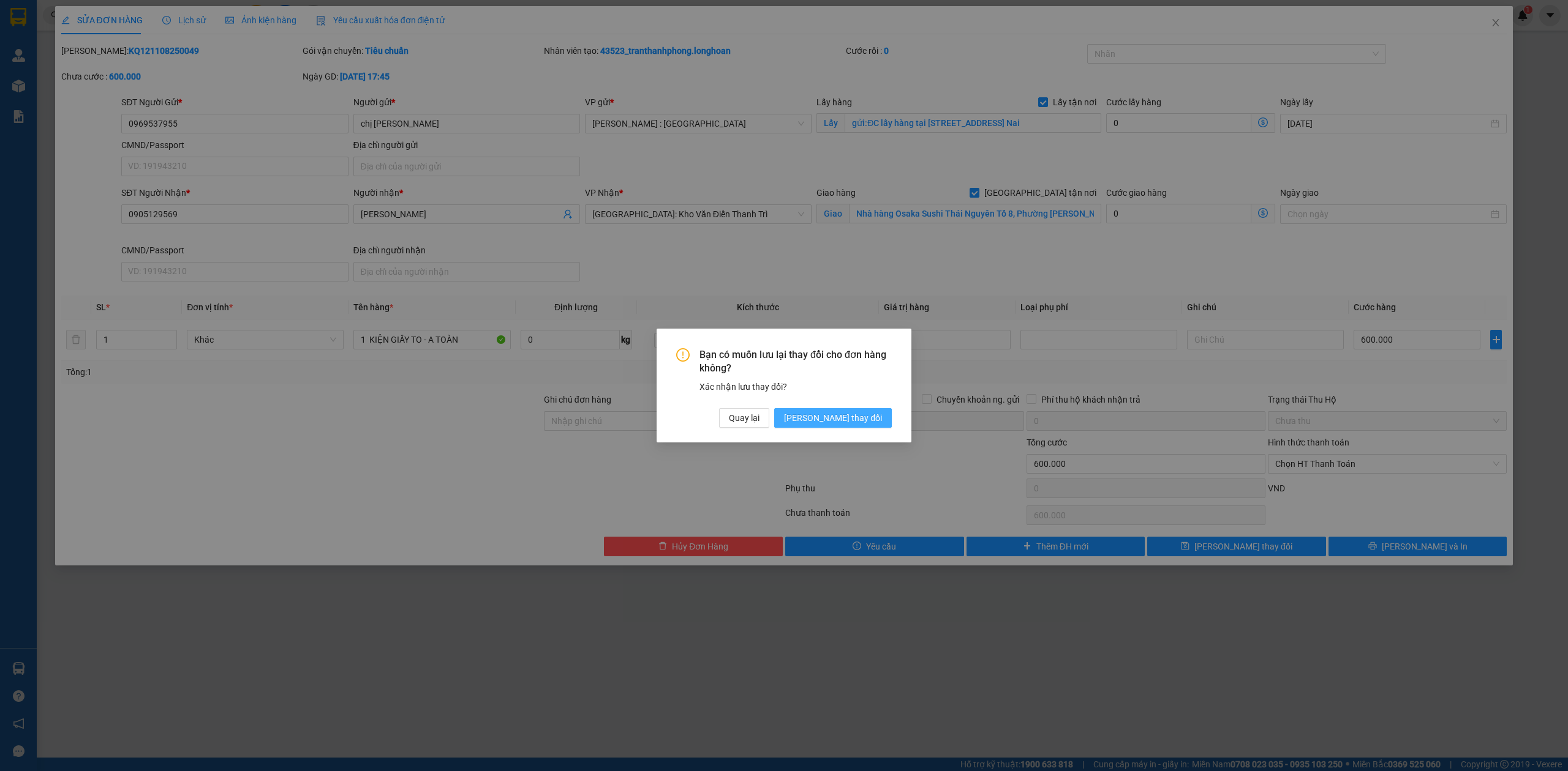
click at [868, 410] on button "Lưu thay đổi" at bounding box center [833, 417] width 118 height 19
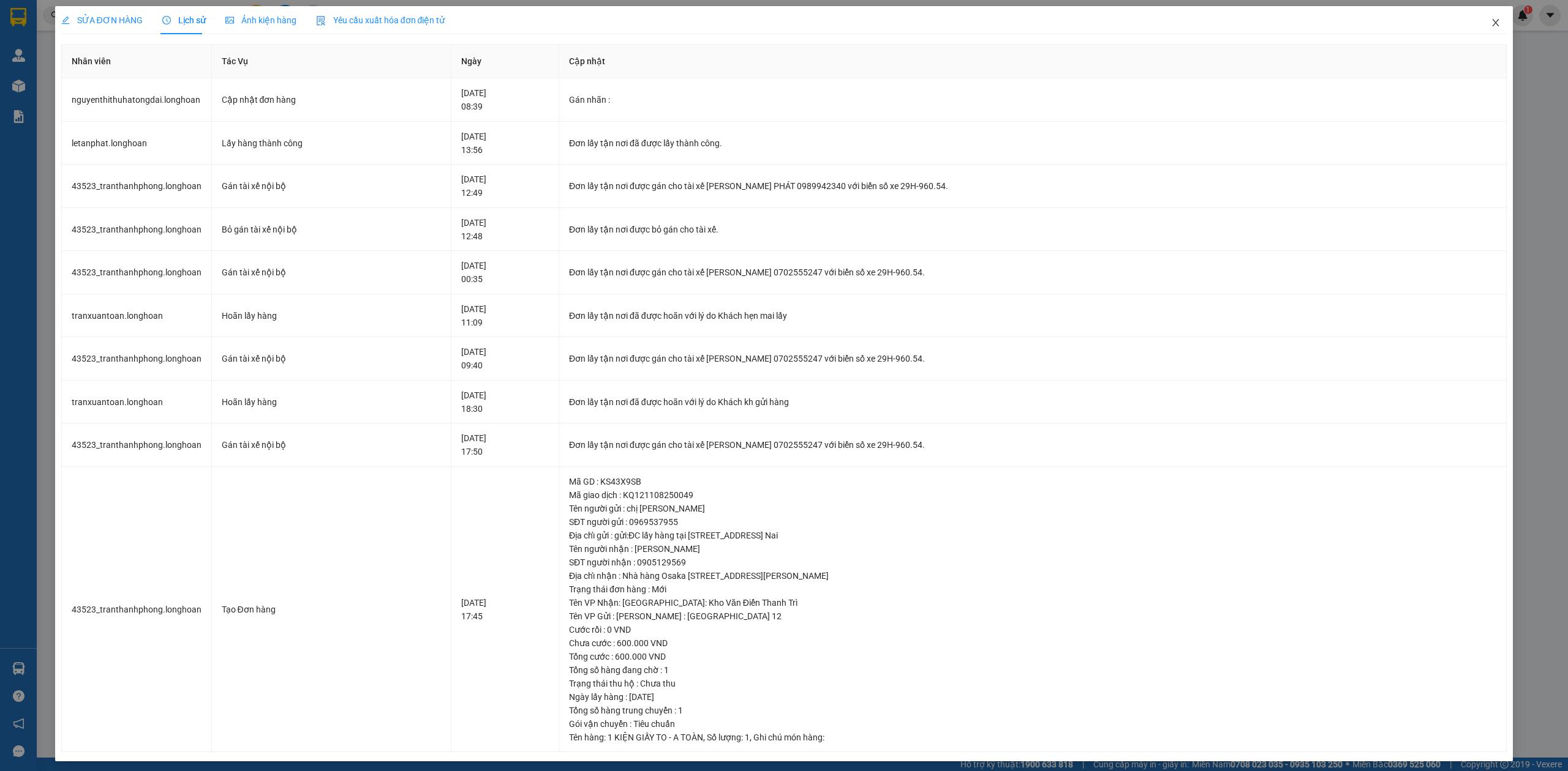
drag, startPoint x: 1480, startPoint y: 23, endPoint x: 572, endPoint y: 11, distance: 908.1
click at [1479, 20] on span "Close" at bounding box center [1496, 23] width 35 height 35
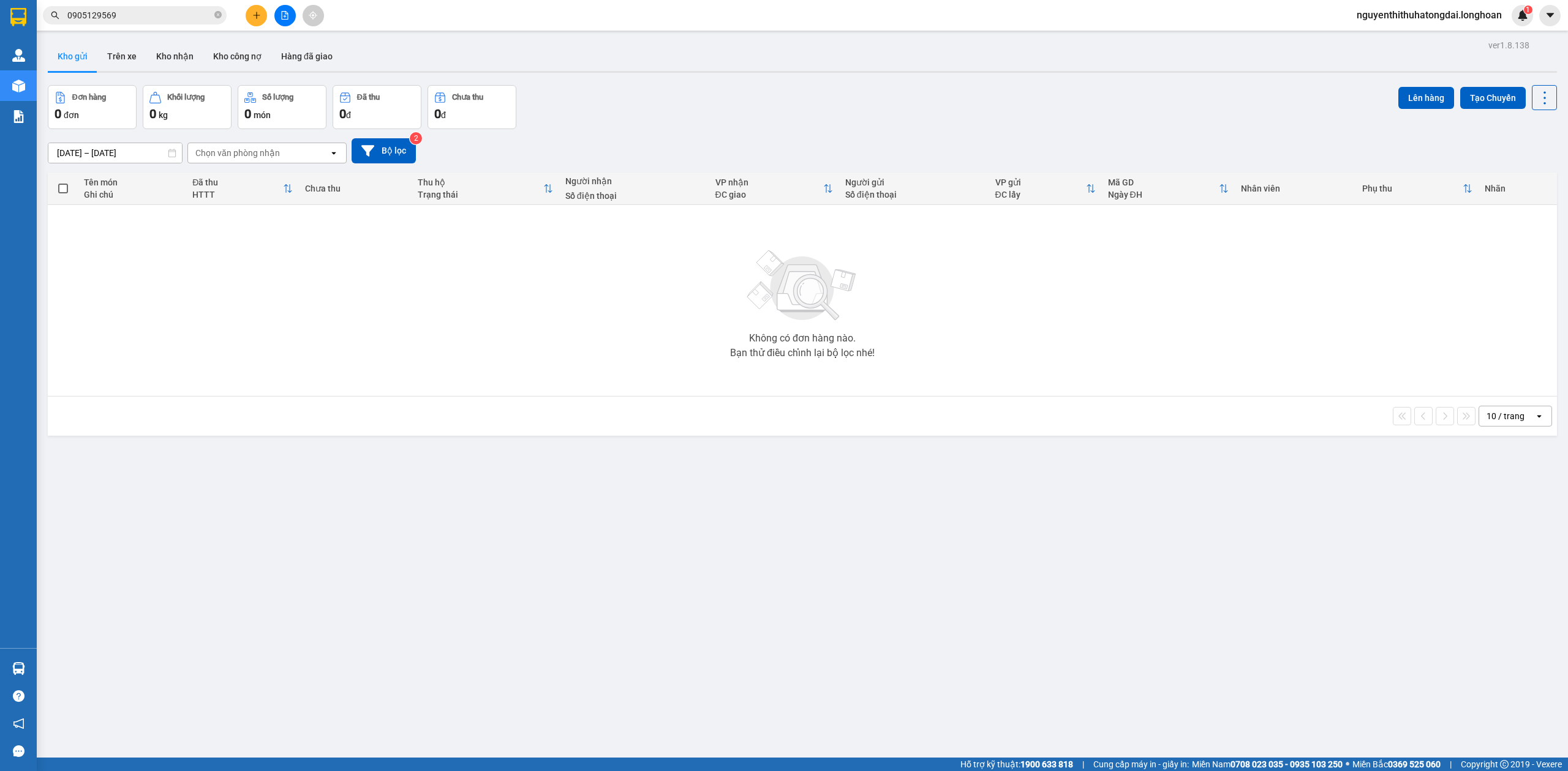
click at [131, 13] on input "0905129569" at bounding box center [140, 15] width 145 height 13
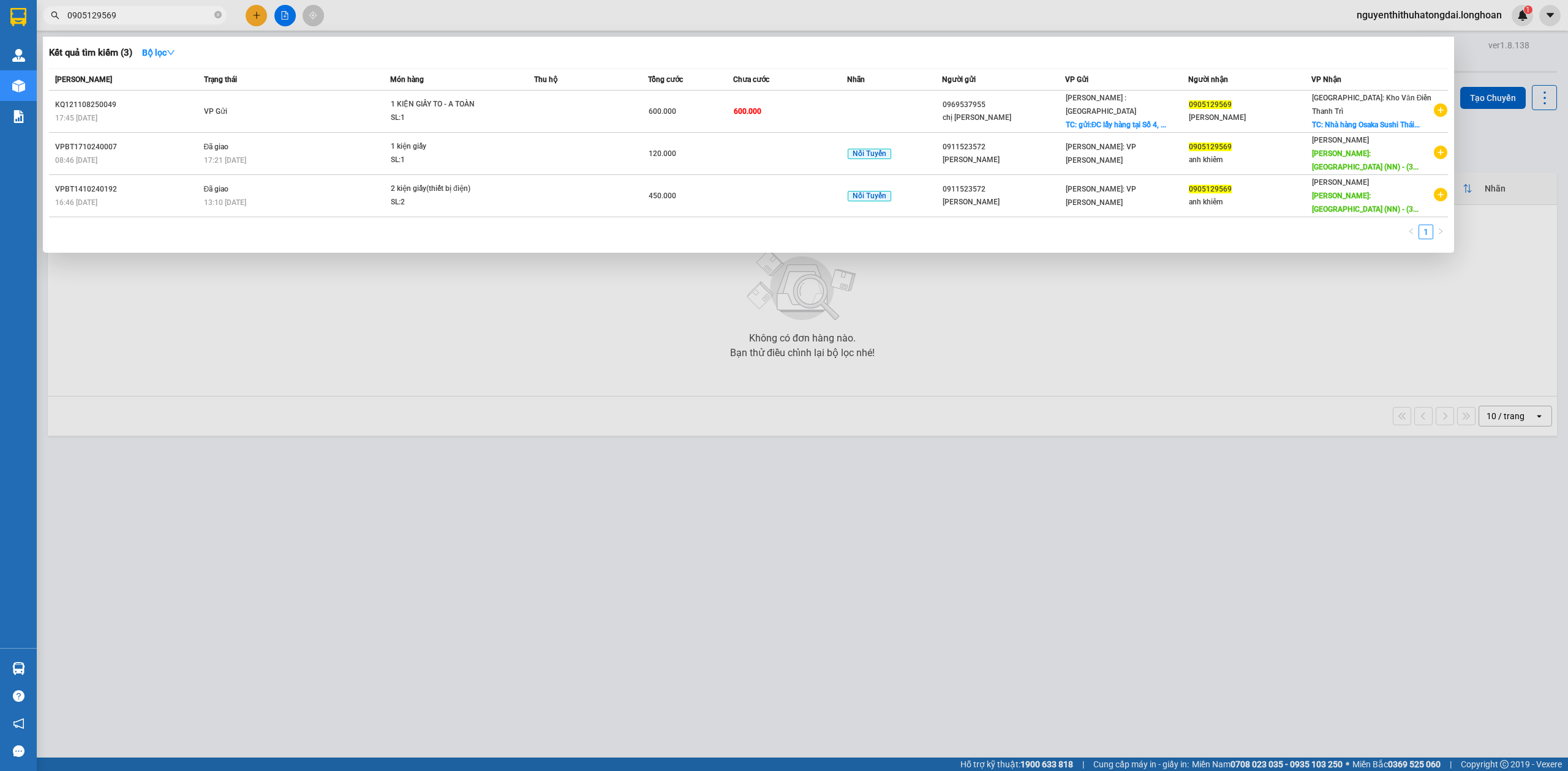
click at [130, 13] on input "0905129569" at bounding box center [140, 15] width 145 height 13
paste input "342909350"
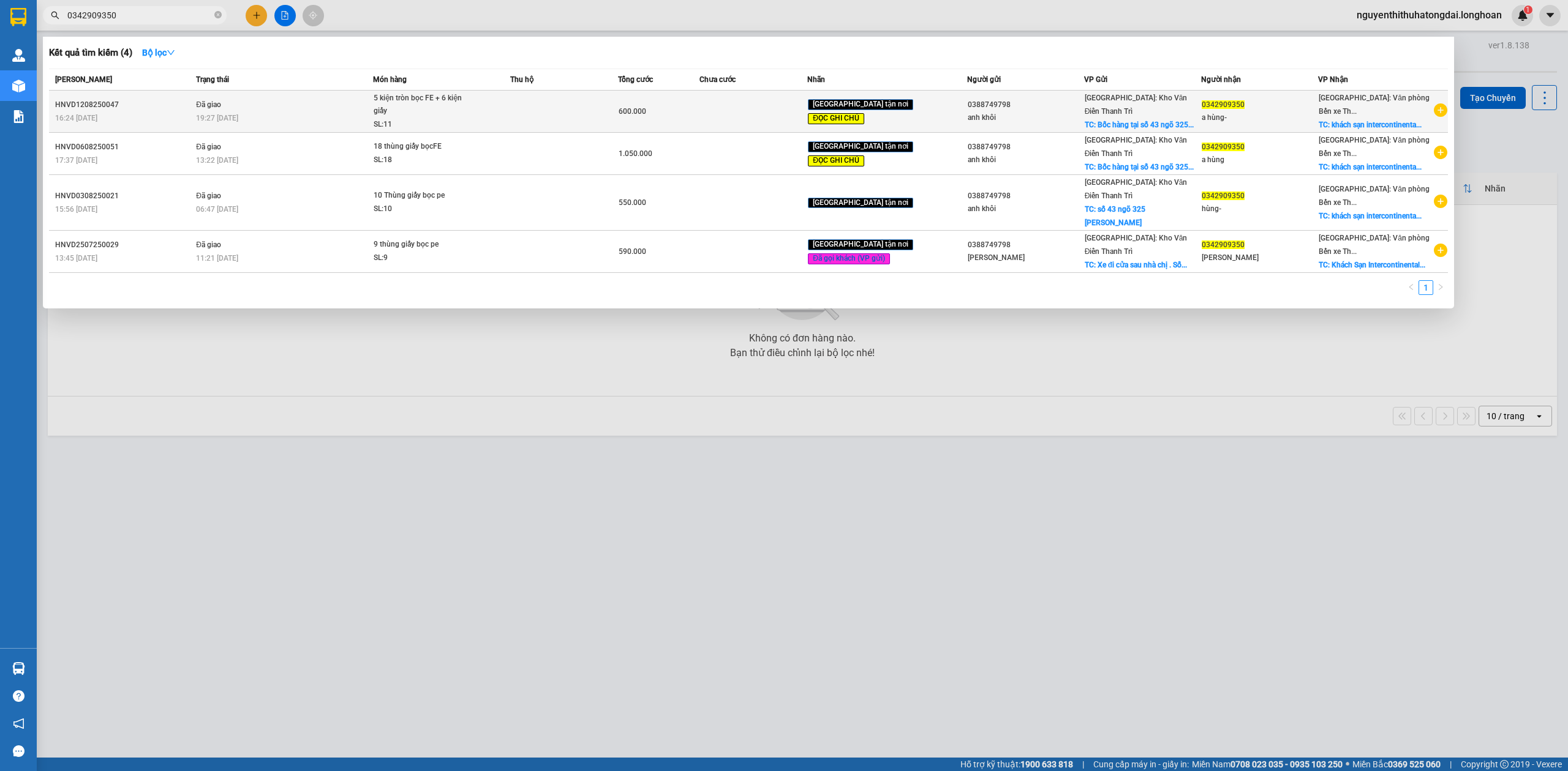
type input "0342909350"
click at [423, 110] on div "5 kiện tròn bọc FE + 6 kiện giấy" at bounding box center [419, 104] width 92 height 26
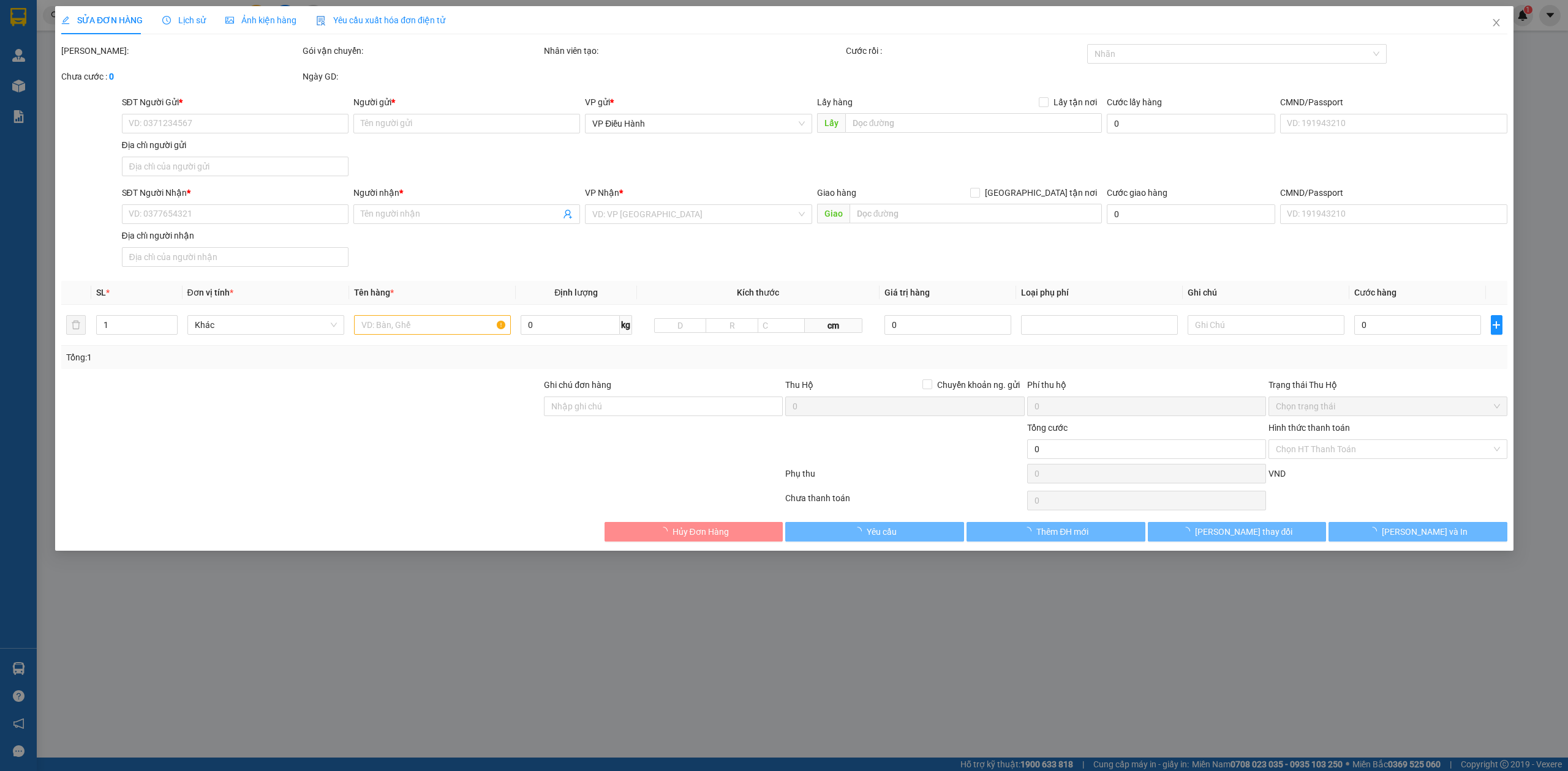
type input "0388749798"
type input "anh khôi"
checkbox input "true"
type input "Bốc hàng tại số 43 ngõ 325 Kim Ngưu"
type input "100.000"
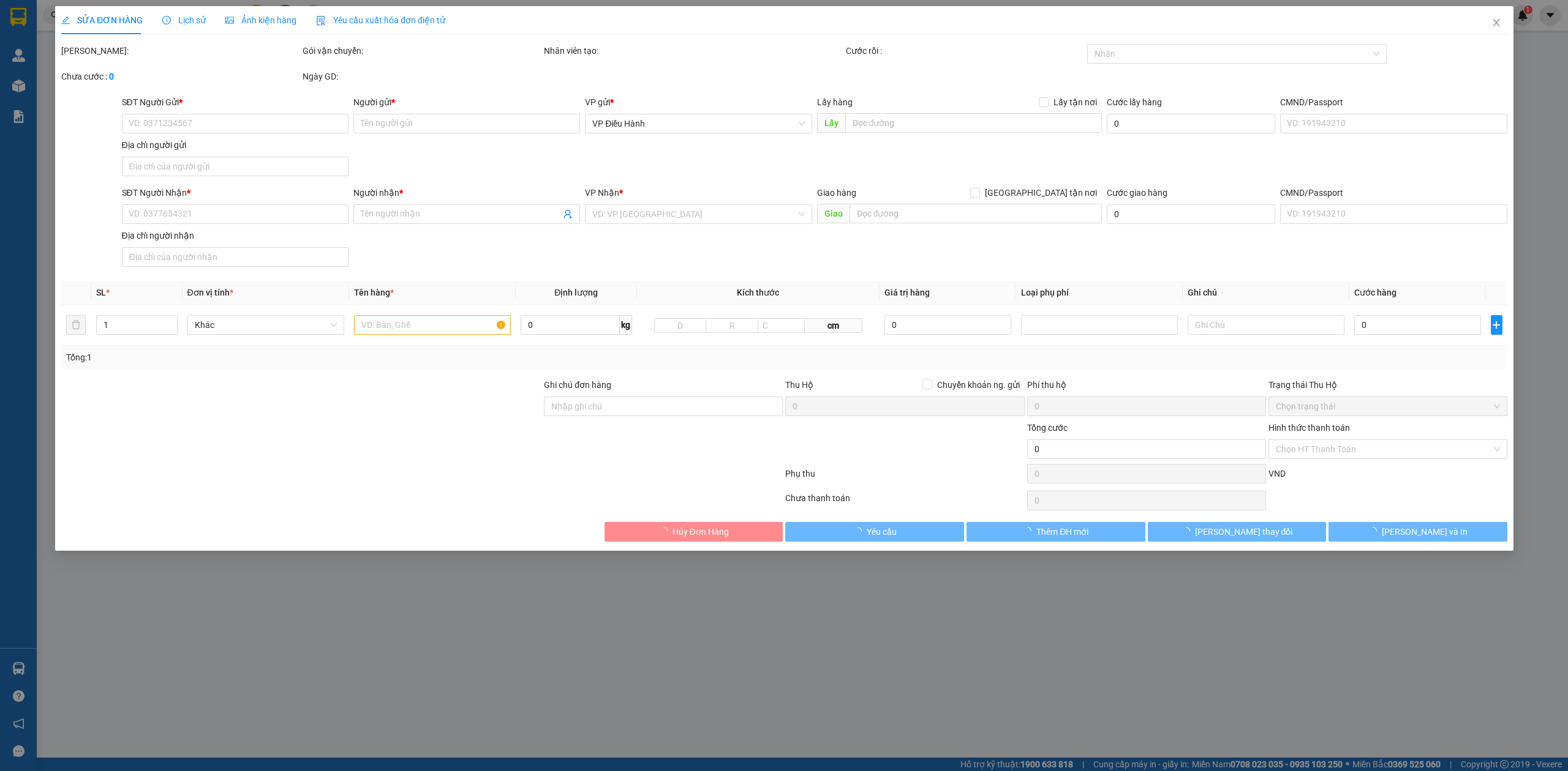
type input "0342909350"
type input "a hùng-"
checkbox input "true"
type input "khách sạn intercontinental hạ long, bán đảo 2 marina, phường hùng thắng, tp hạ …"
type input "đã thanh toán"
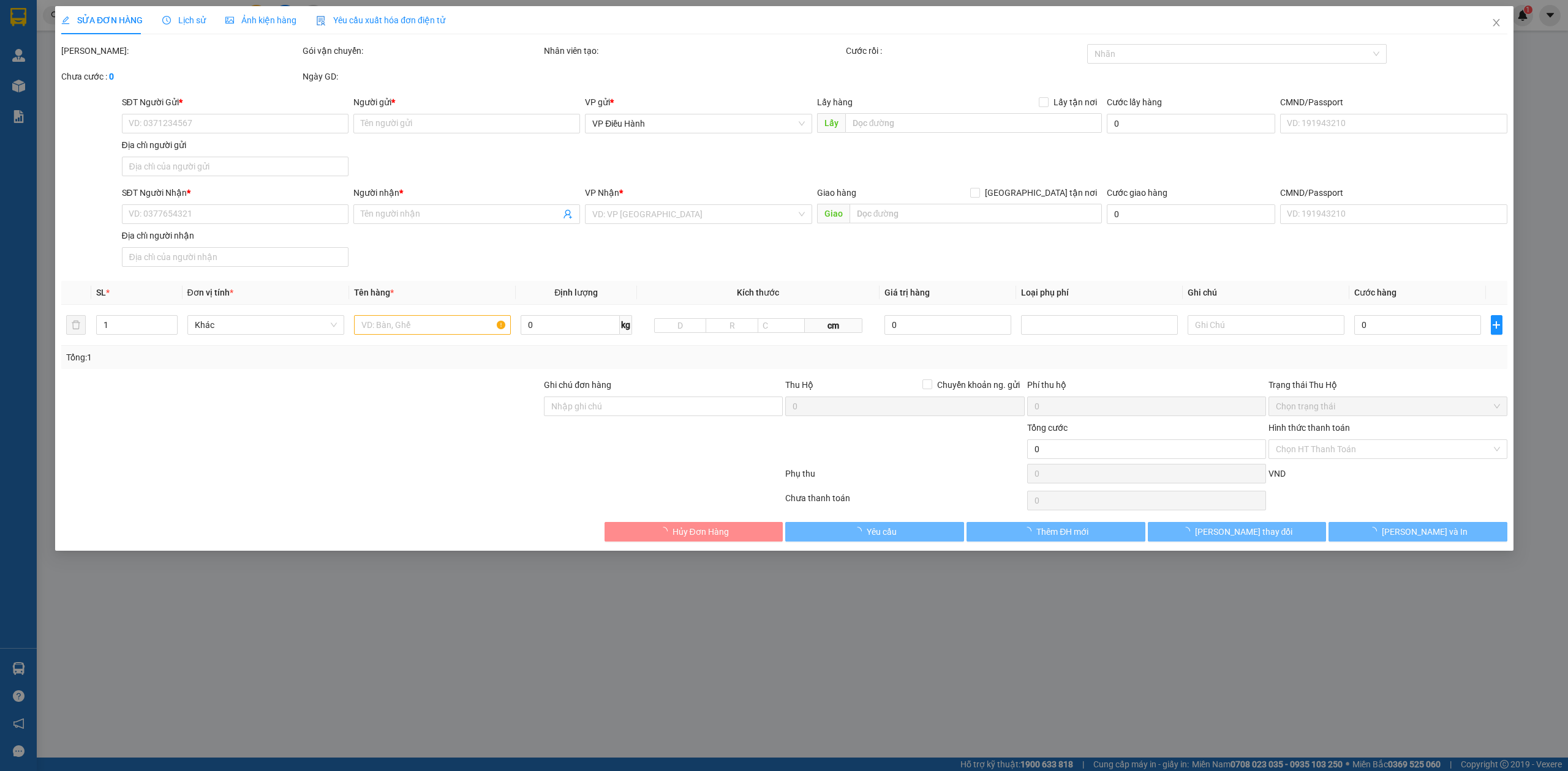
type input "600.000"
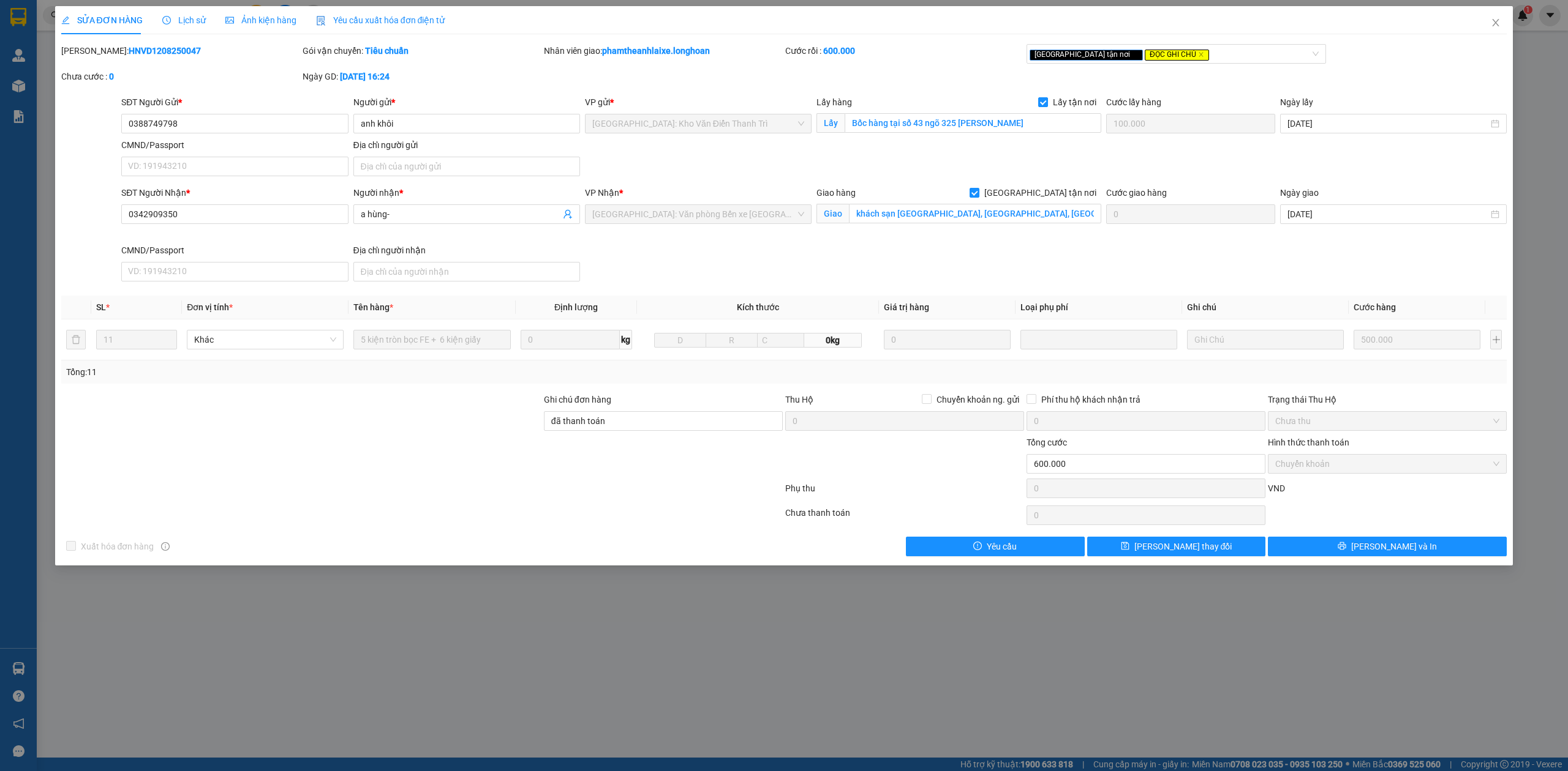
drag, startPoint x: 94, startPoint y: 55, endPoint x: 165, endPoint y: 59, distance: 71.1
click at [165, 59] on div "Mã ĐH: HNVD1208250047" at bounding box center [180, 56] width 242 height 26
copy b "HNVD1208250047"
click at [1499, 27] on icon "close" at bounding box center [1496, 23] width 10 height 10
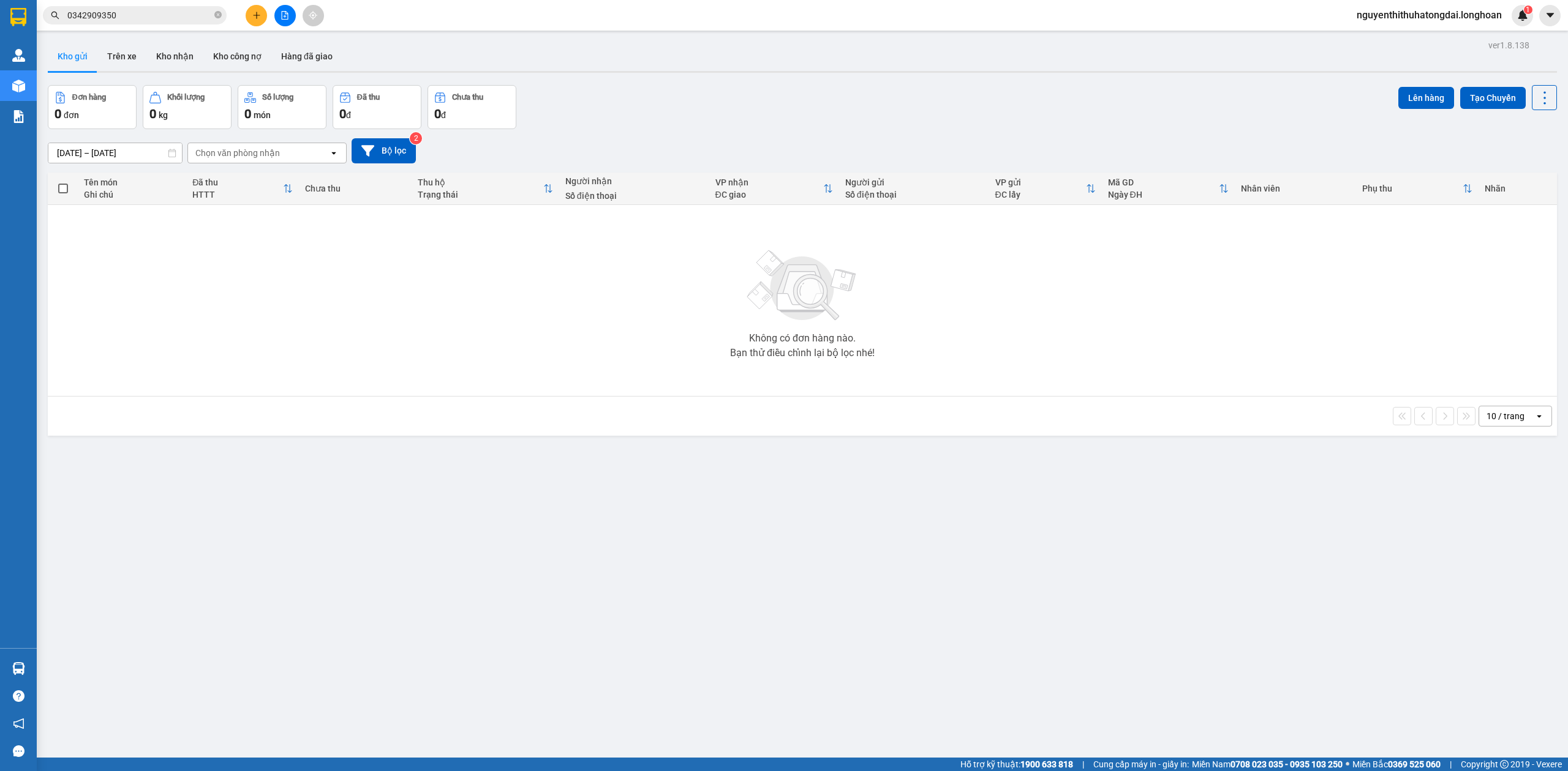
click at [149, 20] on input "0342909350" at bounding box center [140, 15] width 145 height 13
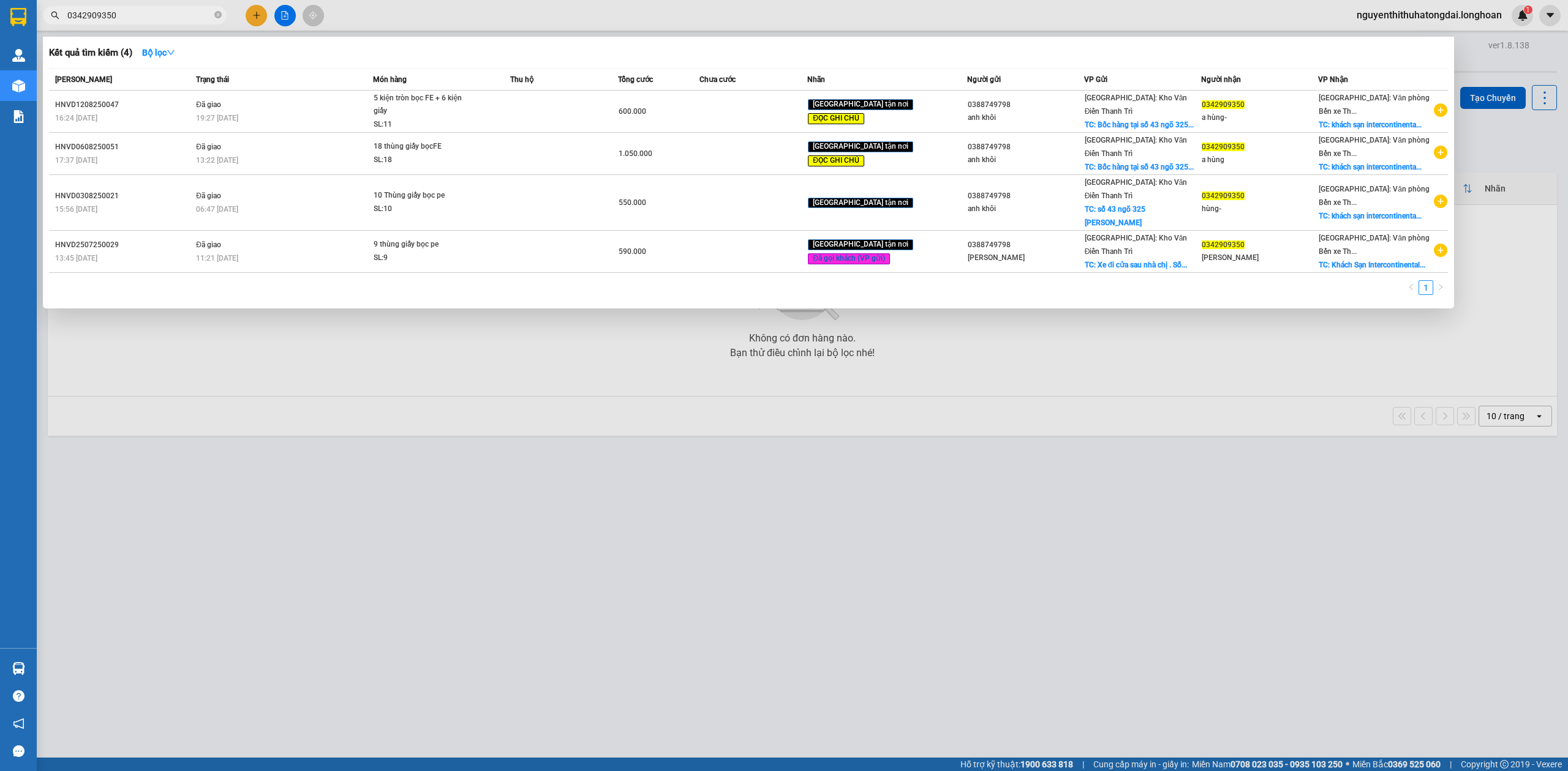
click at [149, 20] on input "0342909350" at bounding box center [140, 15] width 145 height 13
paste input "903370599"
type input "0903370599"
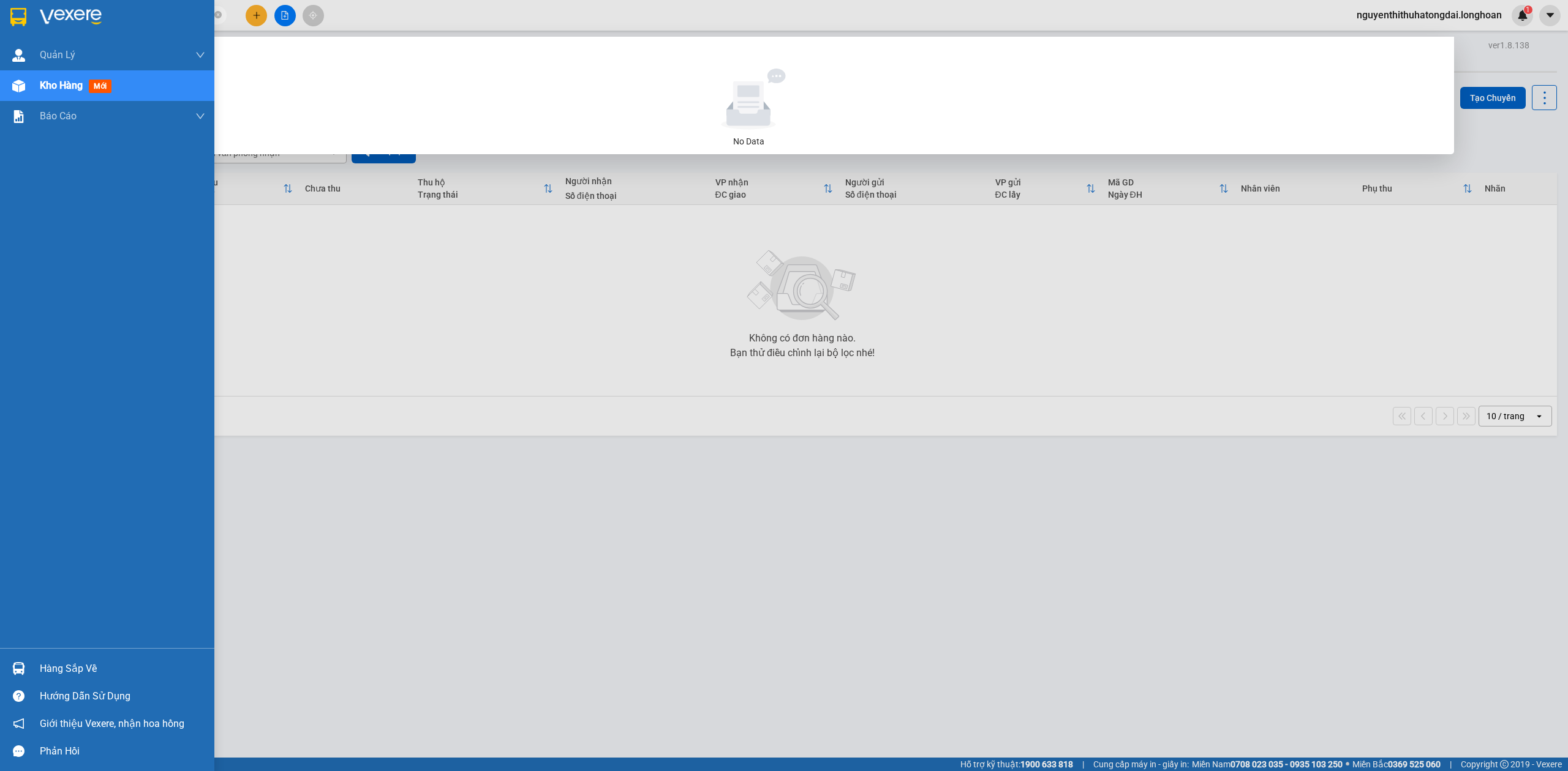
drag, startPoint x: 129, startPoint y: 17, endPoint x: 0, endPoint y: 73, distance: 140.6
click at [0, 73] on section "Kết quả tìm kiếm ( 0 ) Bộ lọc No Data 0903370599 nguyenthithuhatongdai.longhoan…" at bounding box center [784, 386] width 1568 height 771
